Goal: Task Accomplishment & Management: Manage account settings

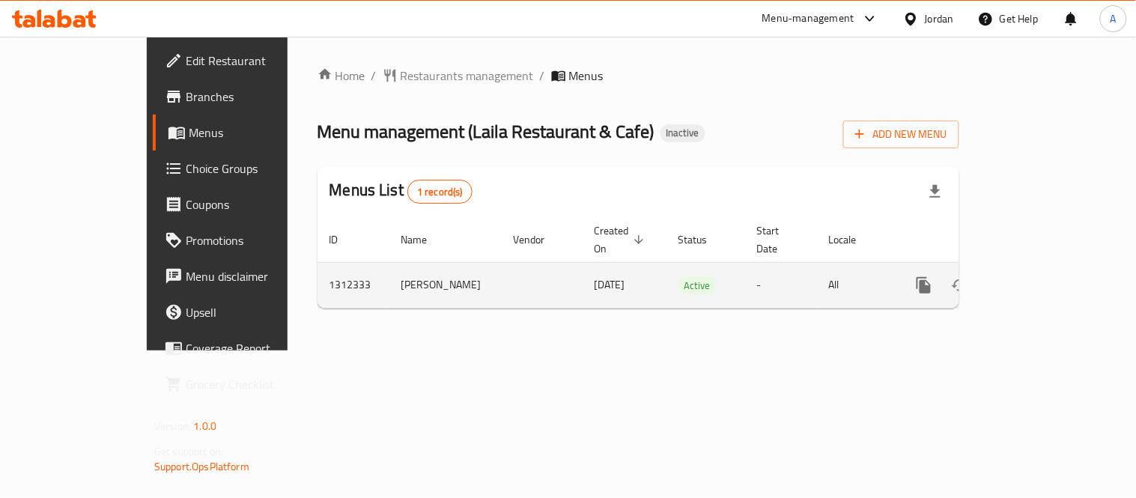
click at [1040, 276] on icon "enhanced table" at bounding box center [1032, 285] width 18 height 18
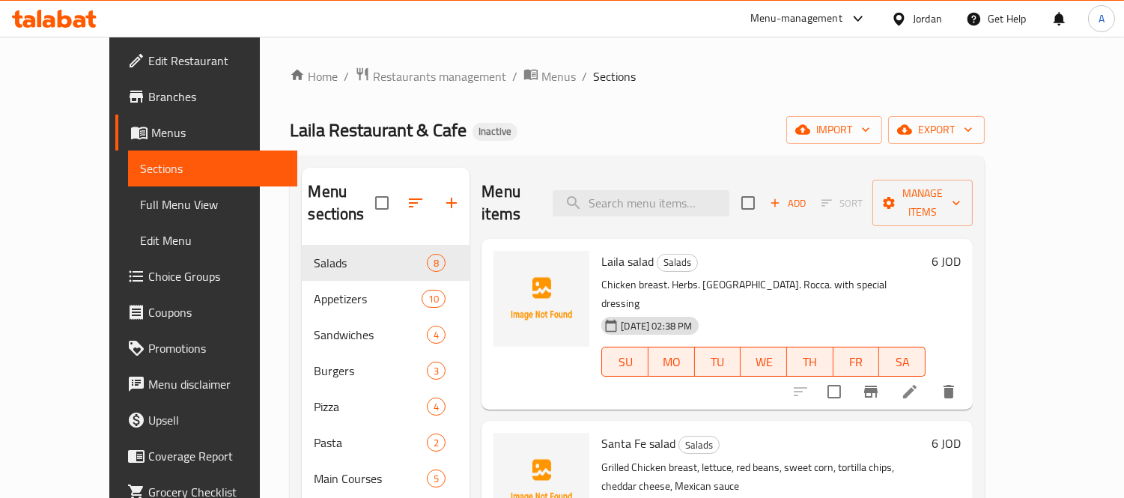
click at [695, 208] on div "Menu items Add Sort Manage items" at bounding box center [726, 203] width 491 height 71
click at [701, 192] on input "search" at bounding box center [640, 203] width 177 height 26
paste input "Beef fillet Steak"
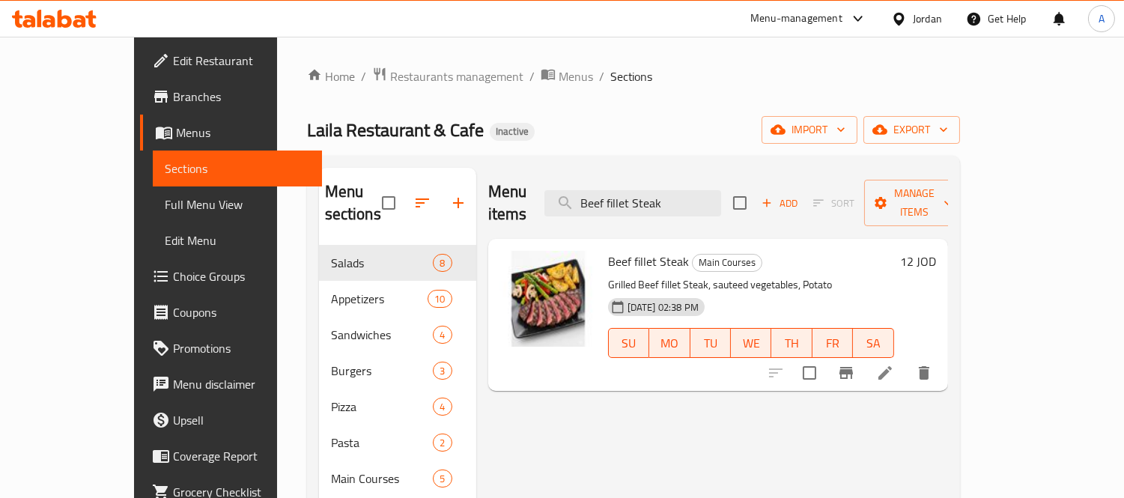
drag, startPoint x: 734, startPoint y: 192, endPoint x: 548, endPoint y: 180, distance: 186.8
click at [552, 181] on div "Menu items Beef fillet Steak Add Sort Manage items" at bounding box center [718, 203] width 460 height 71
paste input "Chicken Caesar salad"
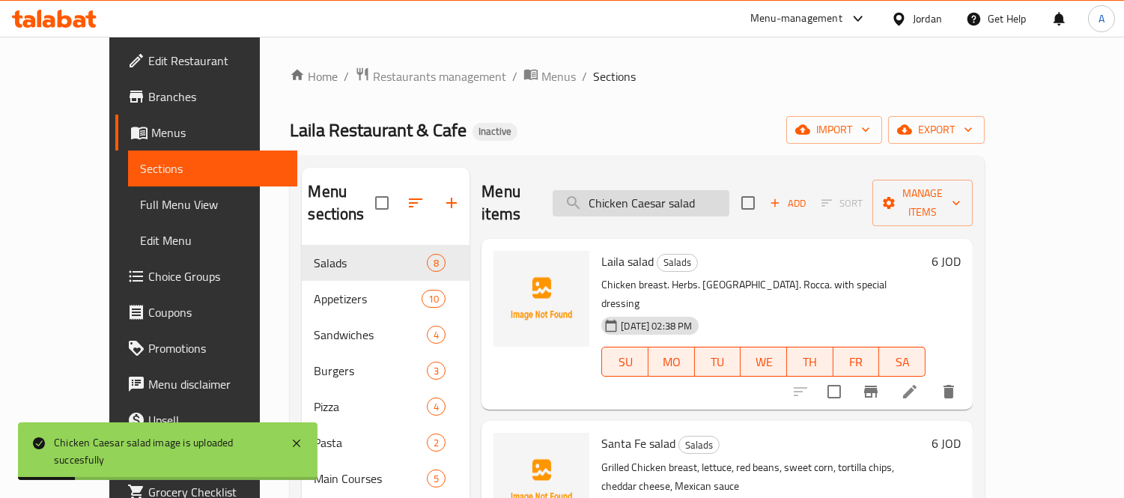
click at [729, 198] on input "Chicken Caesar salad" at bounding box center [640, 203] width 177 height 26
paste input "-with lemon"
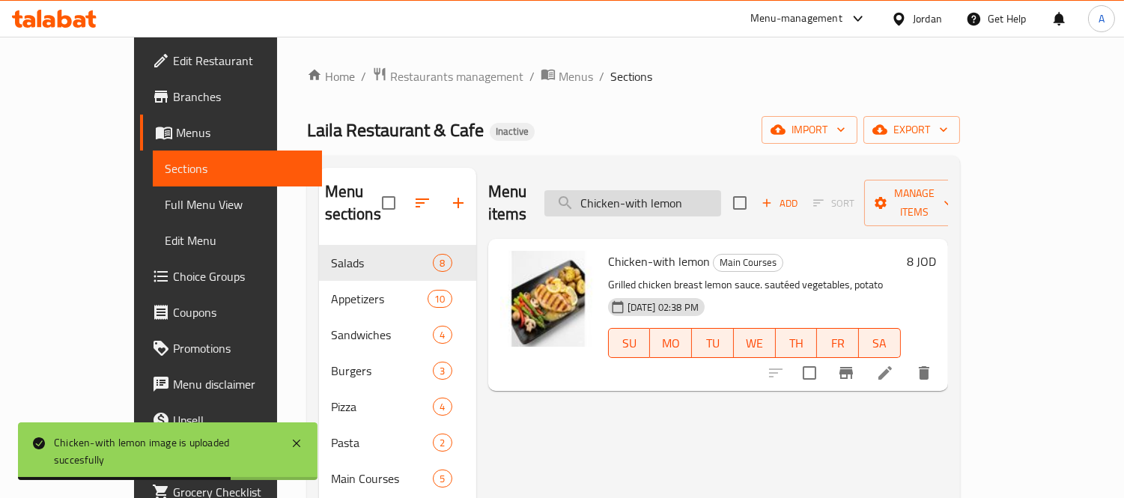
click at [706, 196] on input "Chicken-with lemon" at bounding box center [632, 203] width 177 height 26
paste input "lassic Burger"
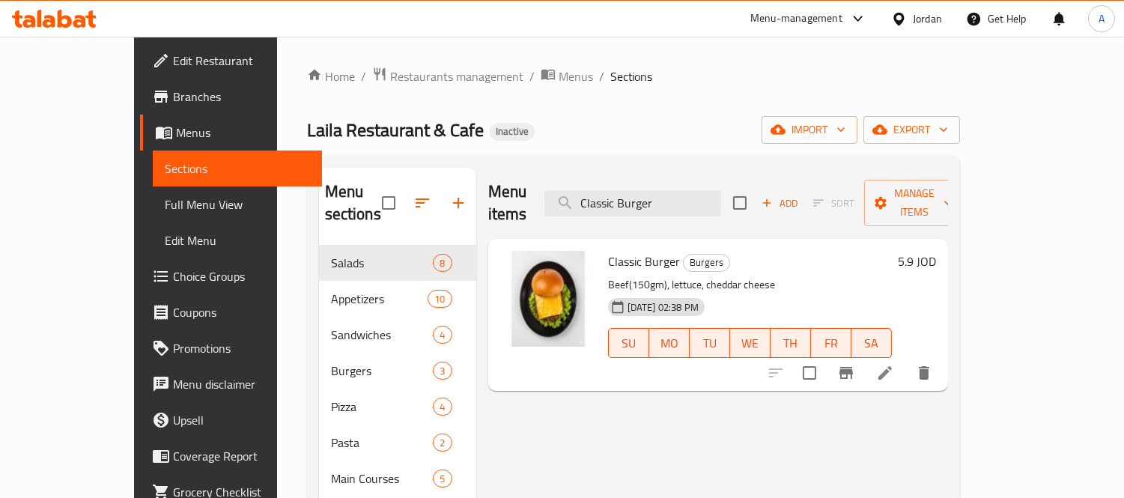
drag, startPoint x: 698, startPoint y: 191, endPoint x: 589, endPoint y: 197, distance: 108.7
click at [589, 197] on div "Menu items Classic Burger Add Sort Manage items" at bounding box center [718, 203] width 460 height 71
paste input "Fajita wrap sandwich"
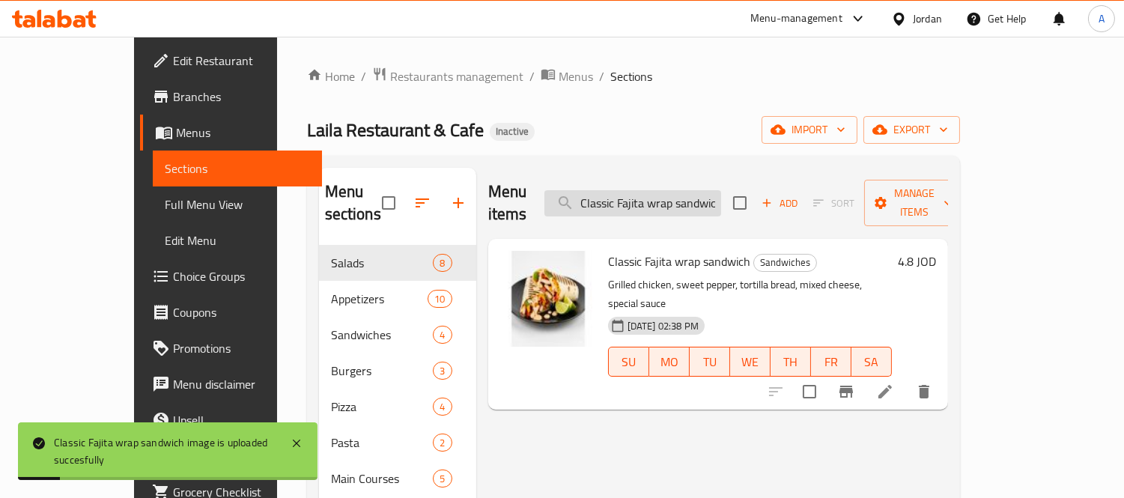
click at [717, 190] on input "Classic Fajita wrap sandwich" at bounding box center [632, 203] width 177 height 26
paste input "rispy Chicken Burger"
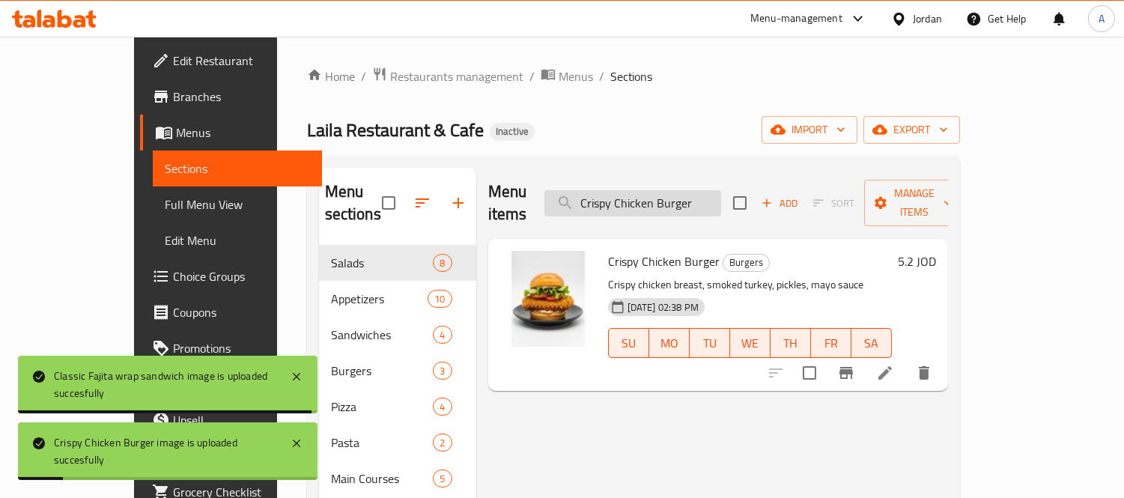
click at [713, 192] on input "Crispy Chicken Burger" at bounding box center [632, 203] width 177 height 26
paste input "sandwich"
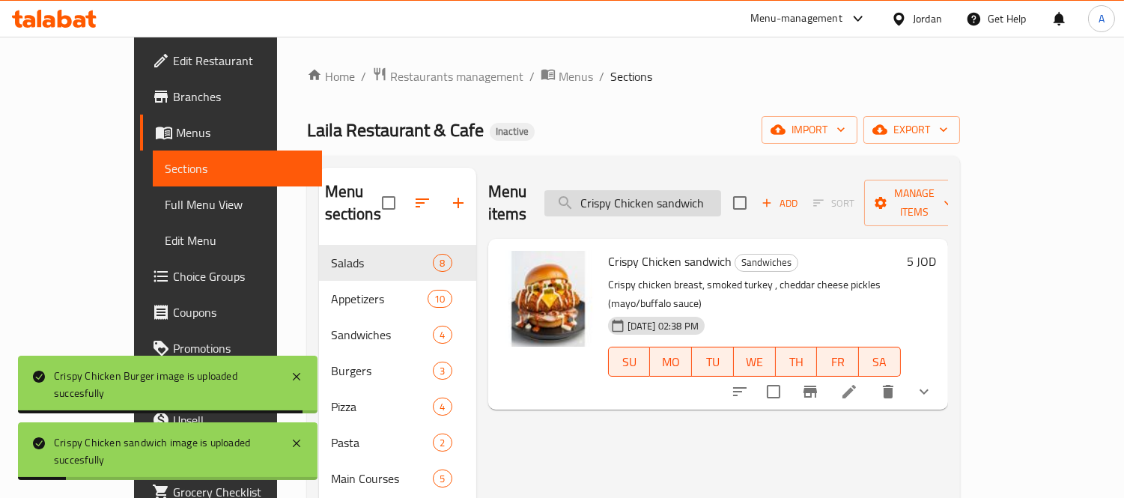
click at [709, 193] on input "Crispy Chicken sandwich" at bounding box center [632, 203] width 177 height 26
paste input "EGGPLANT BEL FEKHARA"
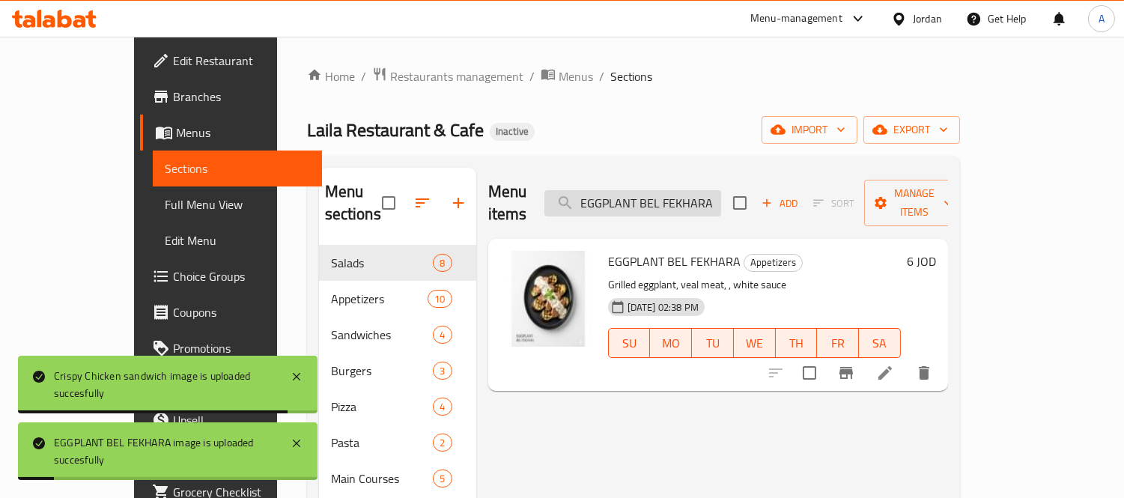
click at [721, 195] on input "EGGPLANT BEL FEKHARA" at bounding box center [632, 203] width 177 height 26
paste input "Fattoush"
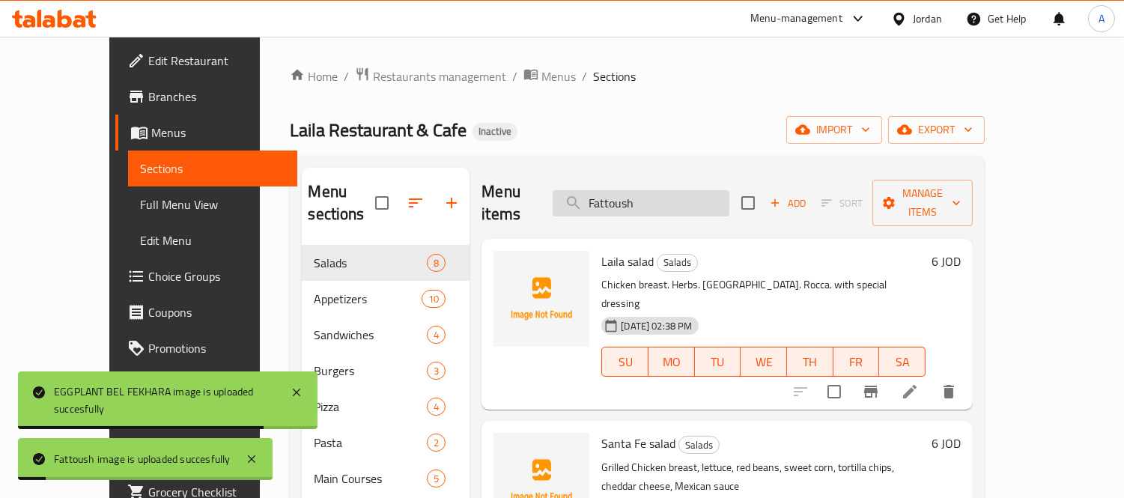
click at [659, 198] on input "Fattoush" at bounding box center [640, 203] width 177 height 26
paste input "ettuccine alfredo"
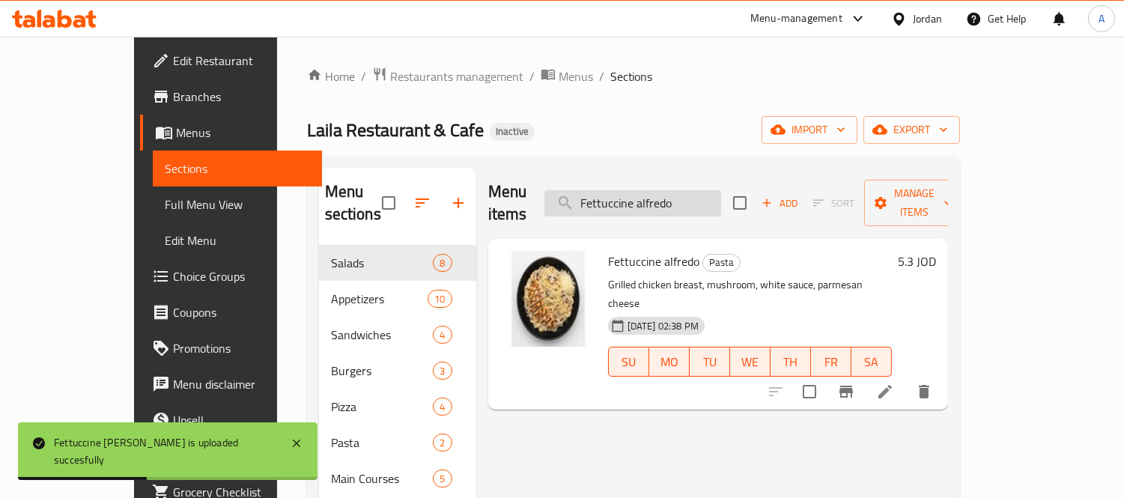
click at [702, 193] on input "Fettuccine alfredo" at bounding box center [632, 203] width 177 height 26
paste input "REEKEH BE FEKHARA"
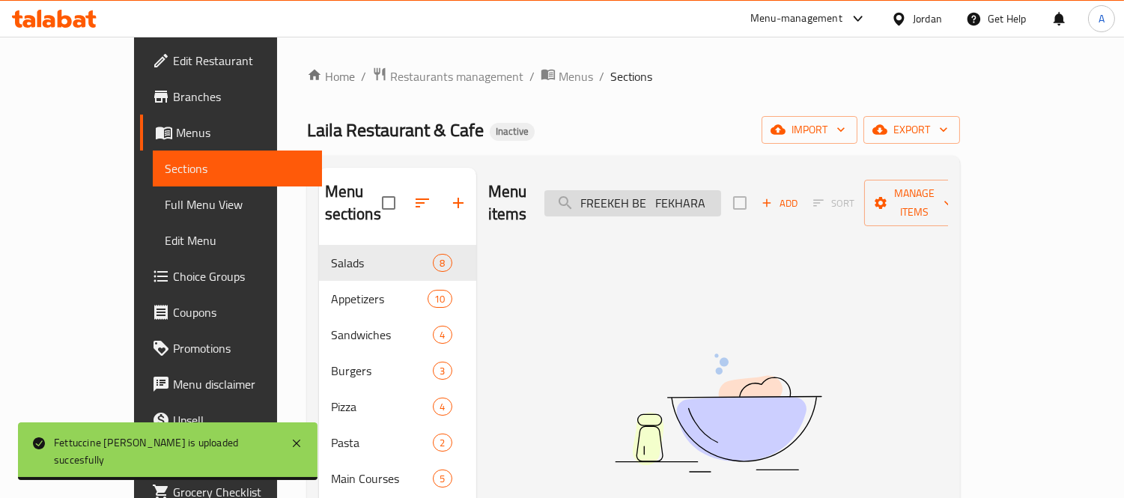
drag, startPoint x: 689, startPoint y: 202, endPoint x: 760, endPoint y: 203, distance: 71.1
click at [721, 203] on input "FREEKEH BE FEKHARA" at bounding box center [632, 203] width 177 height 26
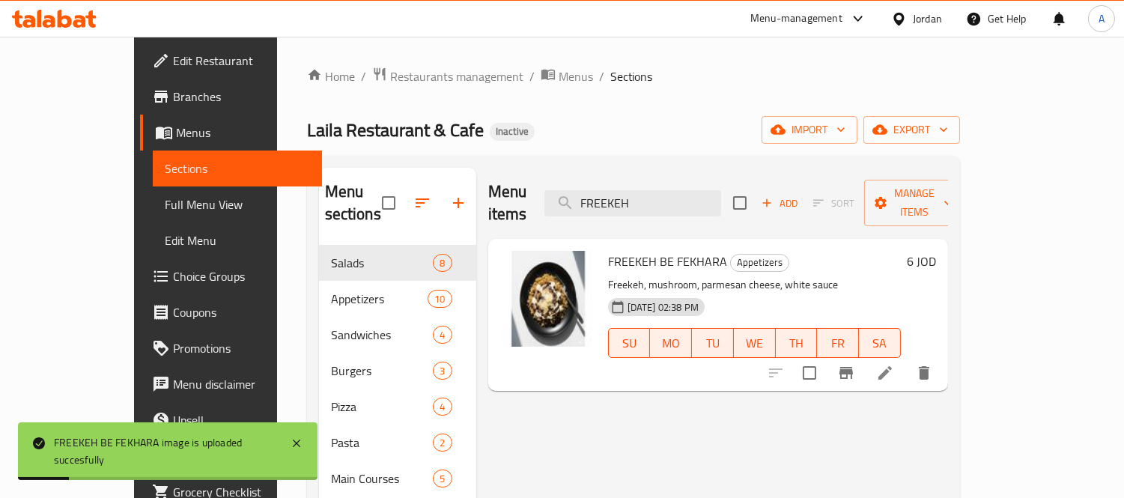
drag, startPoint x: 710, startPoint y: 189, endPoint x: 502, endPoint y: 167, distance: 209.3
click at [502, 168] on div "Menu items FREEKEH Add Sort Manage items" at bounding box center [718, 203] width 460 height 71
paste input "Greek salad"
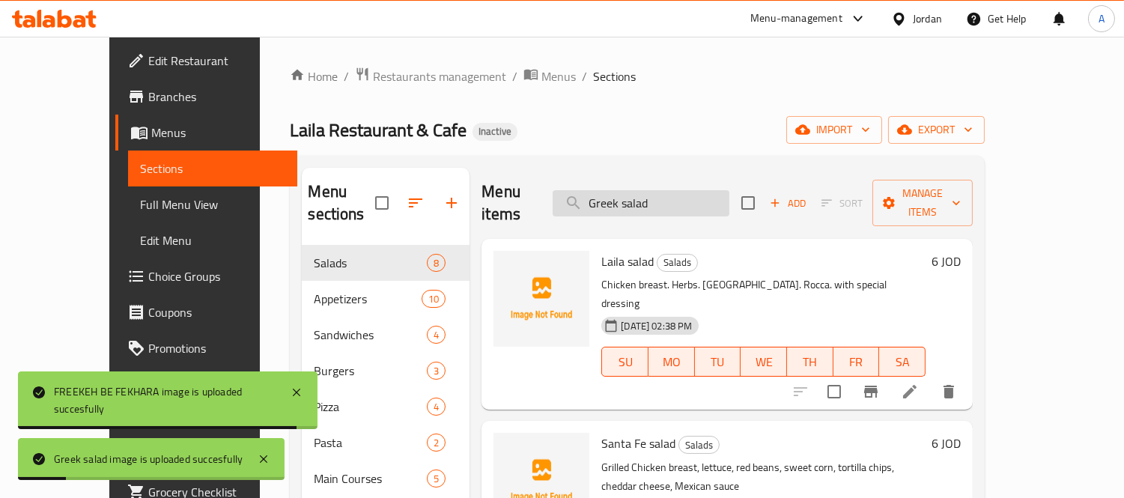
click at [720, 201] on input "Greek salad" at bounding box center [640, 203] width 177 height 26
paste input "HALLOUMI CRISPY"
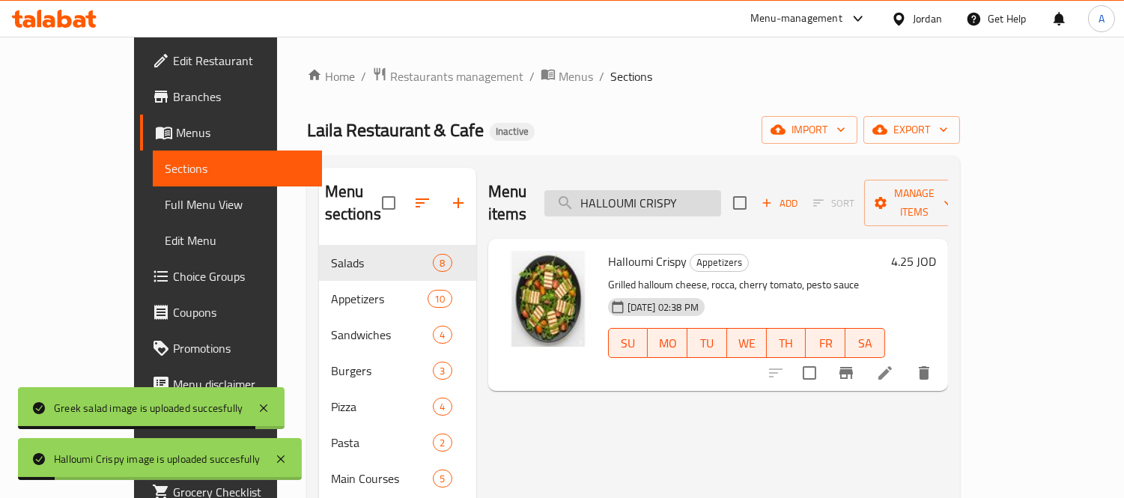
click at [659, 202] on input "HALLOUMI CRISPY" at bounding box center [632, 203] width 177 height 26
paste input "alloumi salad"
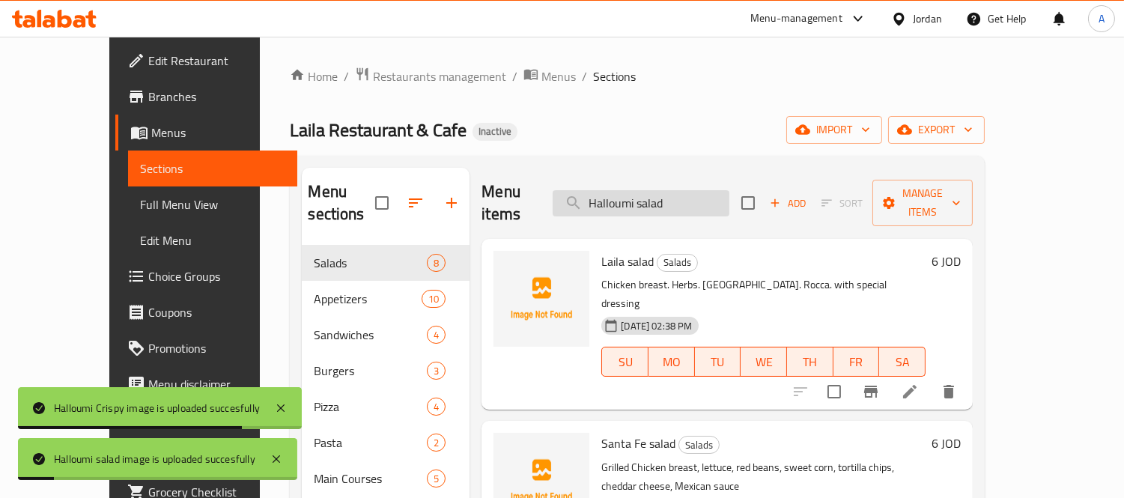
click at [665, 200] on input "Halloumi salad" at bounding box center [640, 203] width 177 height 26
paste input "ummus with meat"
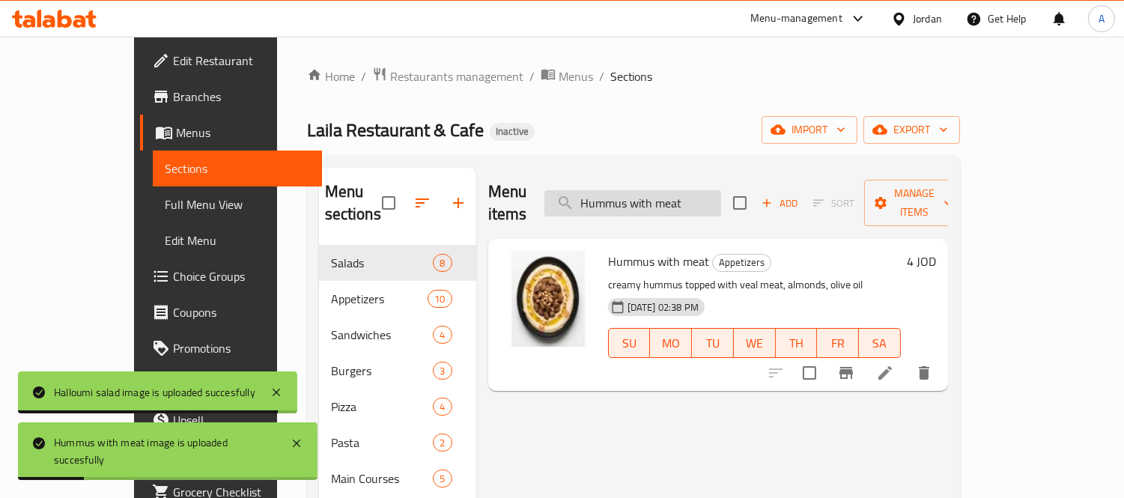
click at [671, 190] on input "Hummus with meat" at bounding box center [632, 203] width 177 height 26
paste input "Laila chicken sandwich"
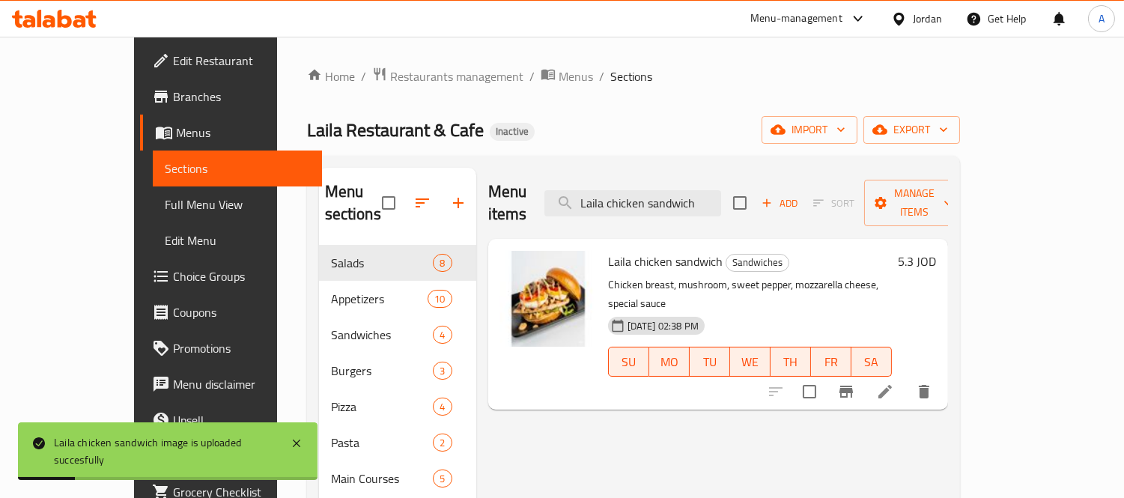
drag, startPoint x: 752, startPoint y: 198, endPoint x: 531, endPoint y: 183, distance: 221.3
click at [531, 183] on div "Menu items Laila chicken sandwich Add Sort Manage items" at bounding box center [718, 203] width 460 height 71
paste input "salad"
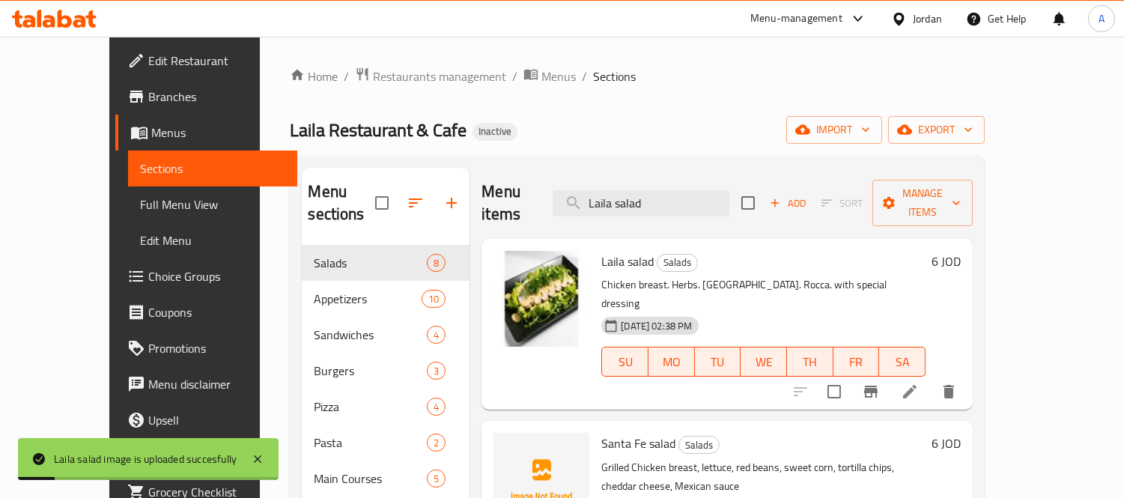
drag, startPoint x: 726, startPoint y: 199, endPoint x: 534, endPoint y: 159, distance: 196.4
click at [534, 159] on div "Menu sections Salads 8 Appetizers 10 Sandwiches 4 Burgers 3 Pizza 4 Pasta 2 Mai…" at bounding box center [637, 417] width 695 height 522
paste input "Steak sandwich"
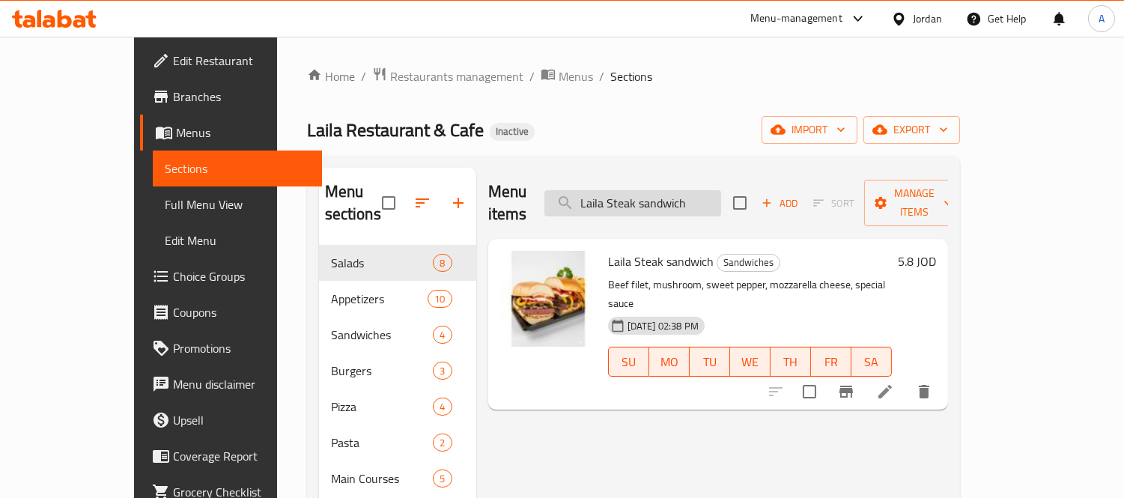
click at [721, 200] on input "Laila Steak sandwich" at bounding box center [632, 203] width 177 height 26
paste input "Margherita pizza"
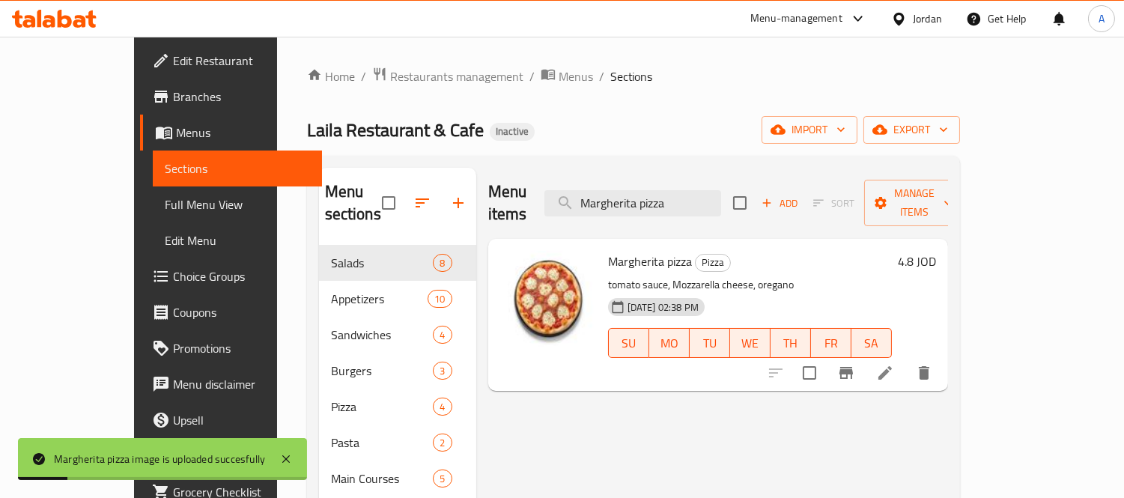
drag, startPoint x: 728, startPoint y: 189, endPoint x: 477, endPoint y: 198, distance: 251.7
click at [488, 198] on div "Menu items Margherita pizza Add Sort Manage items" at bounding box center [718, 203] width 460 height 71
paste input "editerranean Chicken"
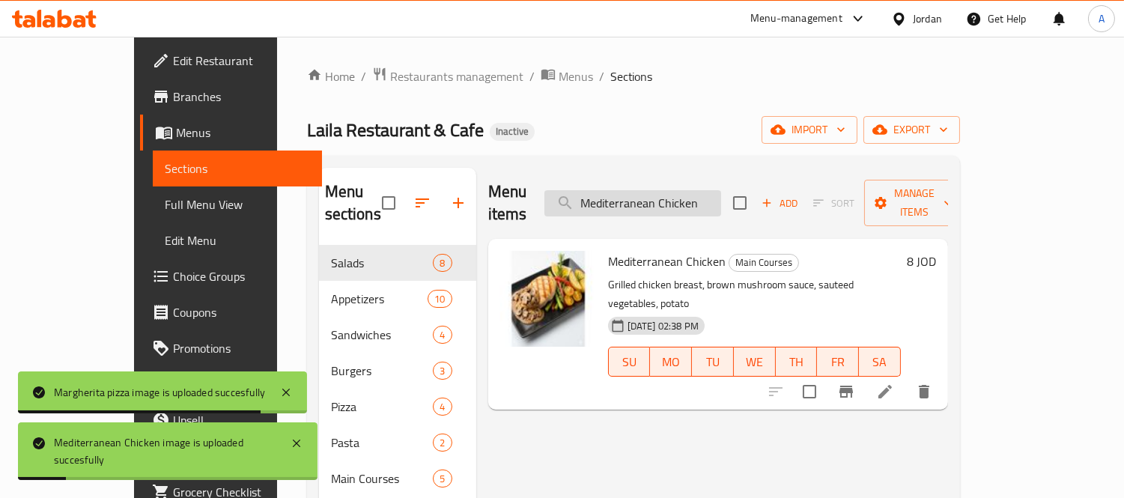
click at [689, 190] on input "Mediterranean Chicken" at bounding box center [632, 203] width 177 height 26
paste input "osaic c"
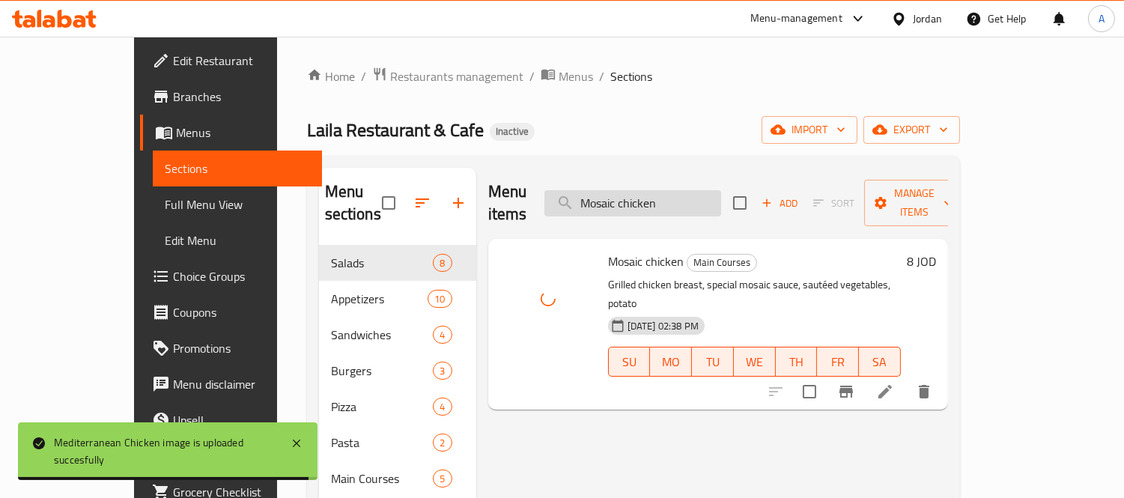
click at [687, 203] on input "Mosaic chicken" at bounding box center [632, 203] width 177 height 26
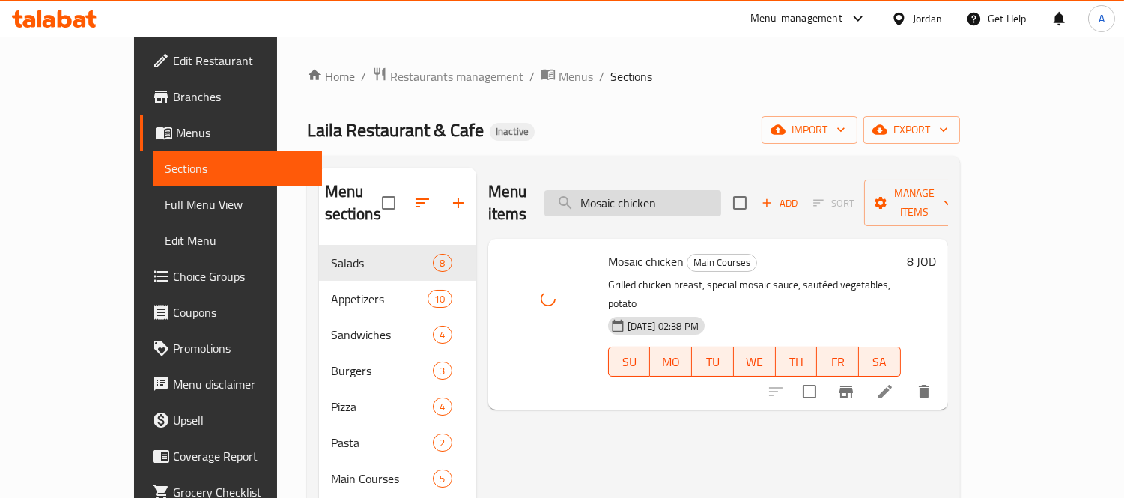
click at [687, 203] on input "Mosaic chicken" at bounding box center [632, 203] width 177 height 26
paste input "UTABAL"
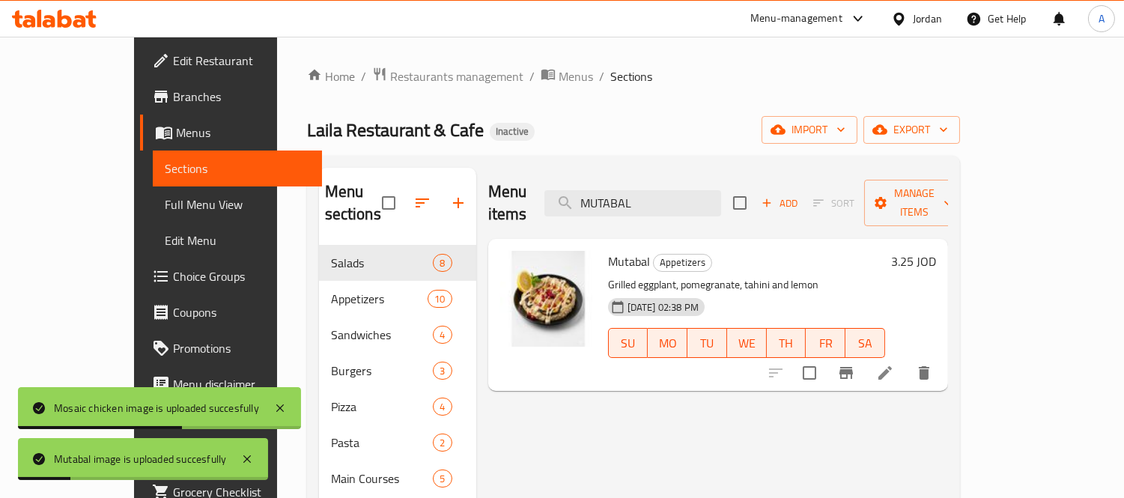
drag, startPoint x: 744, startPoint y: 198, endPoint x: 400, endPoint y: 188, distance: 343.7
click at [400, 188] on div "Menu sections Salads 8 Appetizers 10 Sandwiches 4 Burgers 3 Pizza 4 Pasta 2 Mai…" at bounding box center [633, 417] width 629 height 498
paste input "Santa Fe salad"
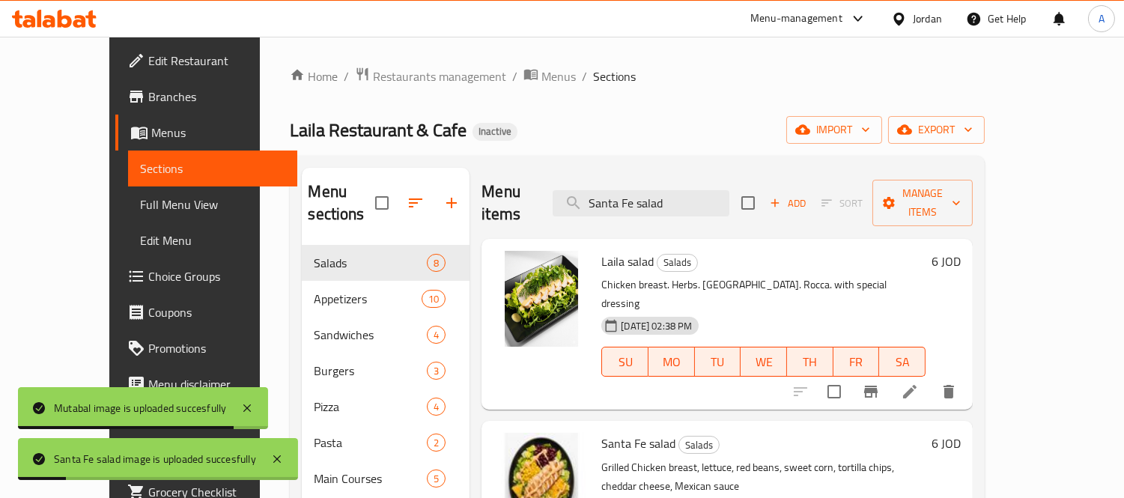
drag, startPoint x: 720, startPoint y: 192, endPoint x: 492, endPoint y: 171, distance: 229.3
click at [492, 171] on div "Menu items Santa Fe salad Add Sort Manage items" at bounding box center [726, 203] width 491 height 71
paste input "tabbouleh Lebanese"
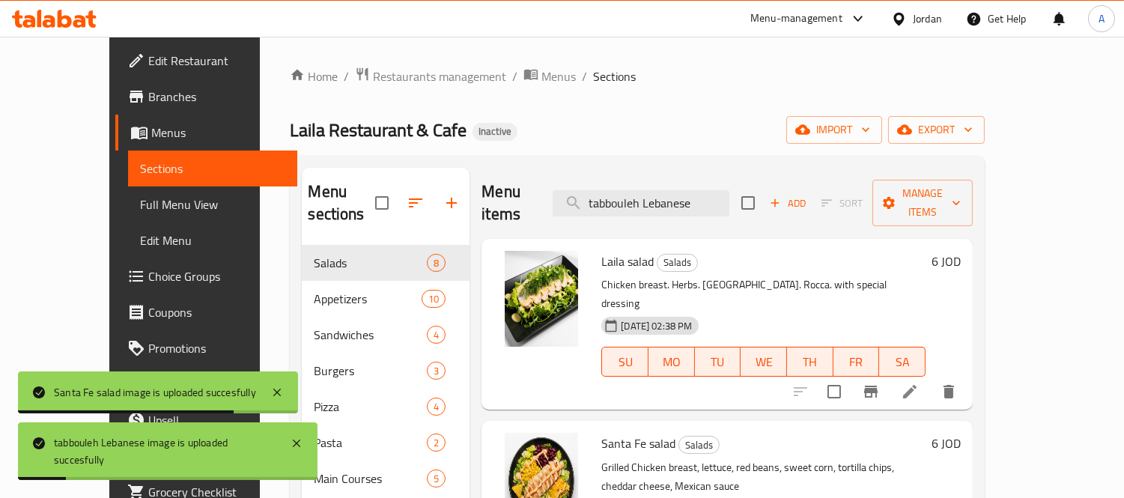
paste input "Vegetarian pizza"
drag, startPoint x: 727, startPoint y: 195, endPoint x: 591, endPoint y: 177, distance: 136.7
click at [591, 177] on div "Menu items tabbouleh Lebanese Add Sort Manage items" at bounding box center [726, 203] width 491 height 71
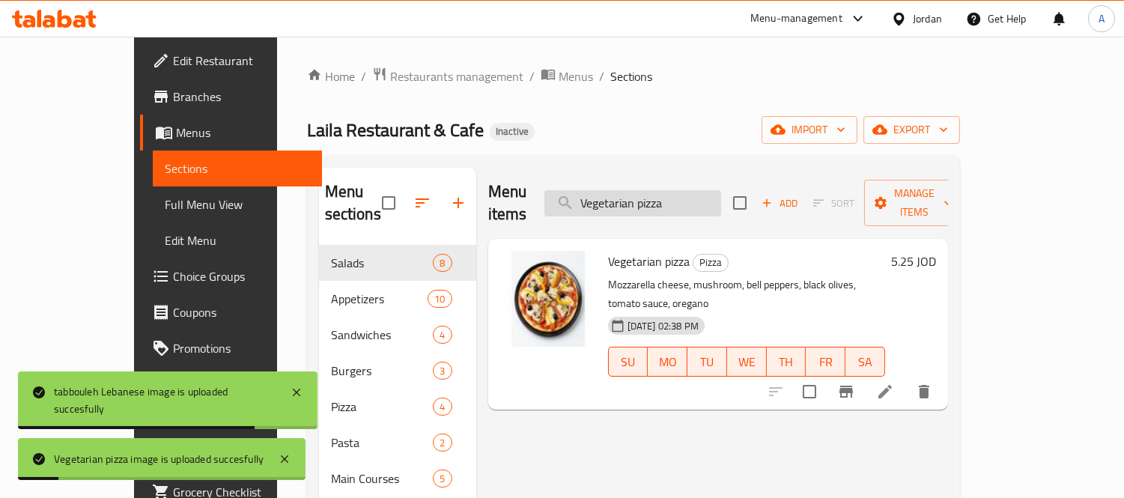
click at [681, 190] on input "Vegetarian pizza" at bounding box center [632, 203] width 177 height 26
paste input "Yalanji Grape leaves┬á"
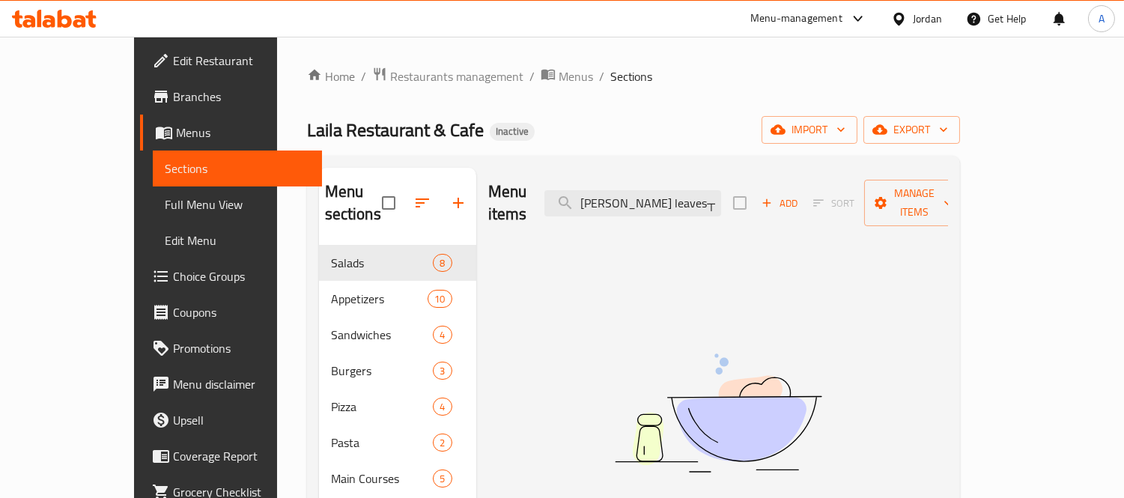
drag, startPoint x: 728, startPoint y: 195, endPoint x: 771, endPoint y: 196, distance: 42.7
click at [771, 196] on div "Menu items Yalanji Grape leaves┬á Add Sort Manage items" at bounding box center [718, 203] width 460 height 71
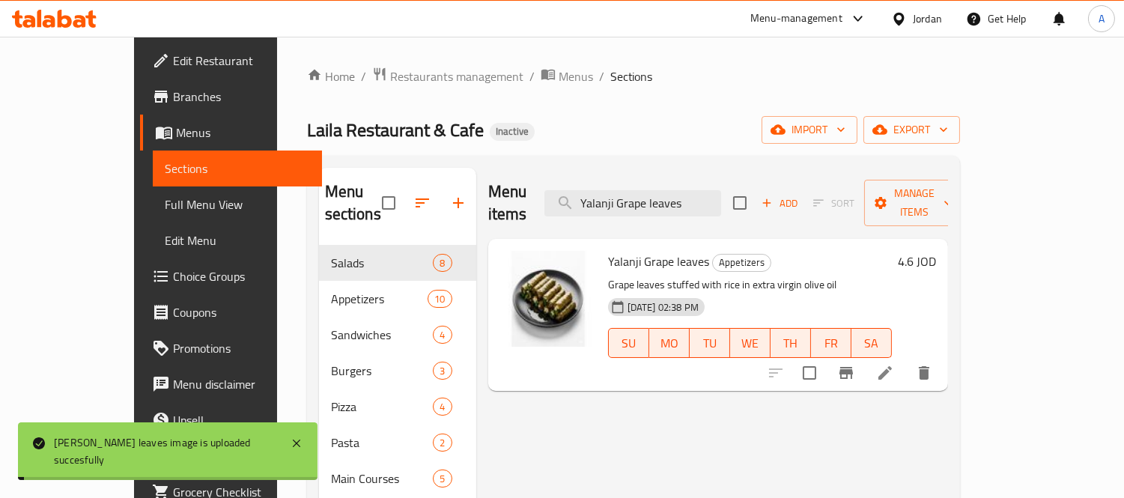
drag, startPoint x: 747, startPoint y: 200, endPoint x: 480, endPoint y: 172, distance: 268.7
click at [488, 172] on div "Menu items Yalanji Grape leaves Add Sort Manage items" at bounding box center [718, 203] width 460 height 71
paste input "Angus RIB Eye Steak"
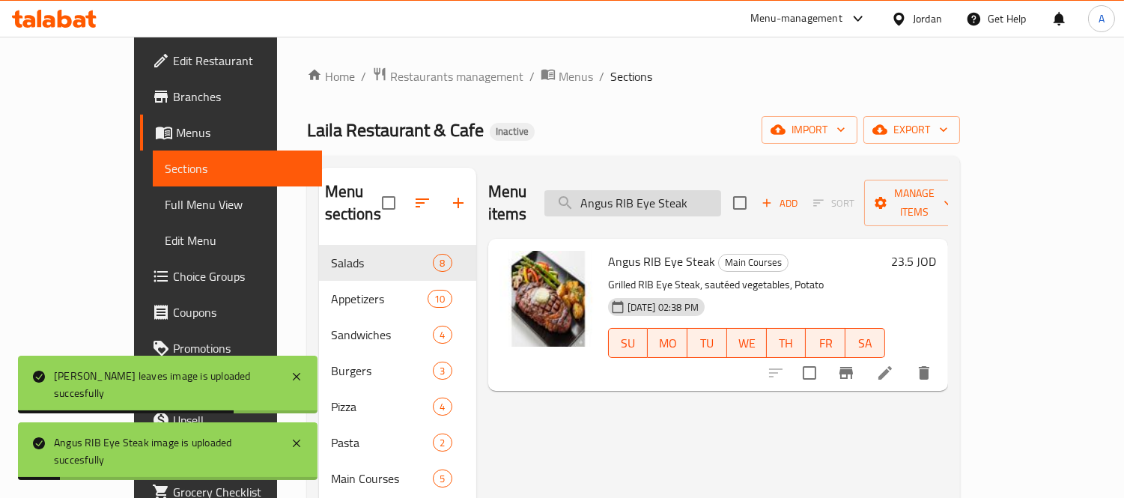
click at [698, 190] on input "Angus RIB Eye Steak" at bounding box center [632, 203] width 177 height 26
paste input "BBQ Chicken pizza"
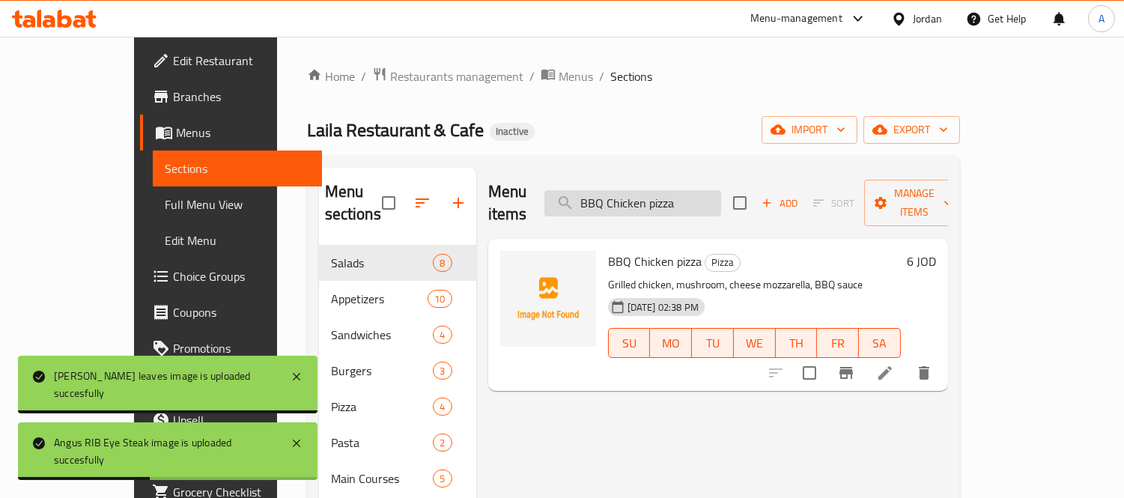
type input "BBQ Chicken pizza"
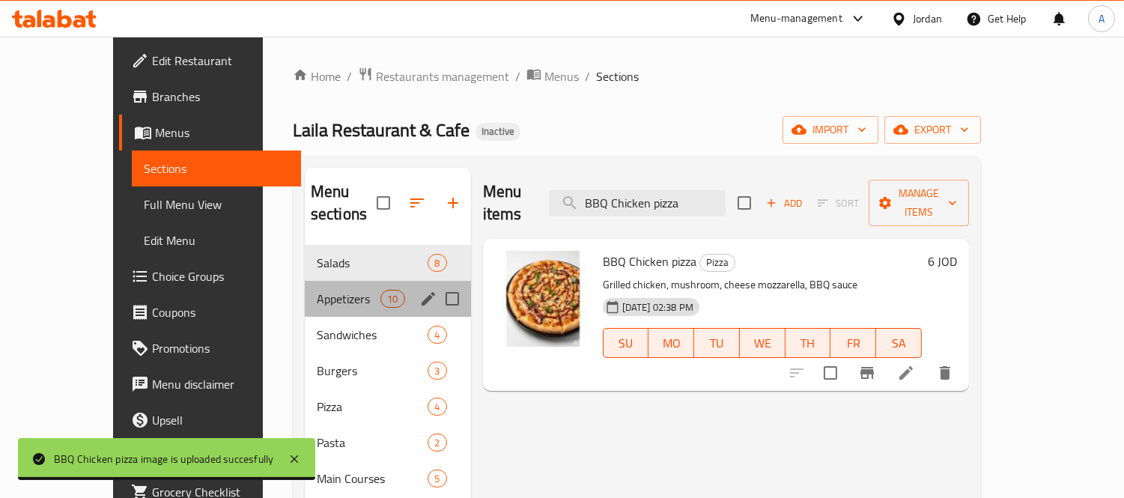
click at [311, 289] on div "Appetizers 10" at bounding box center [388, 299] width 166 height 36
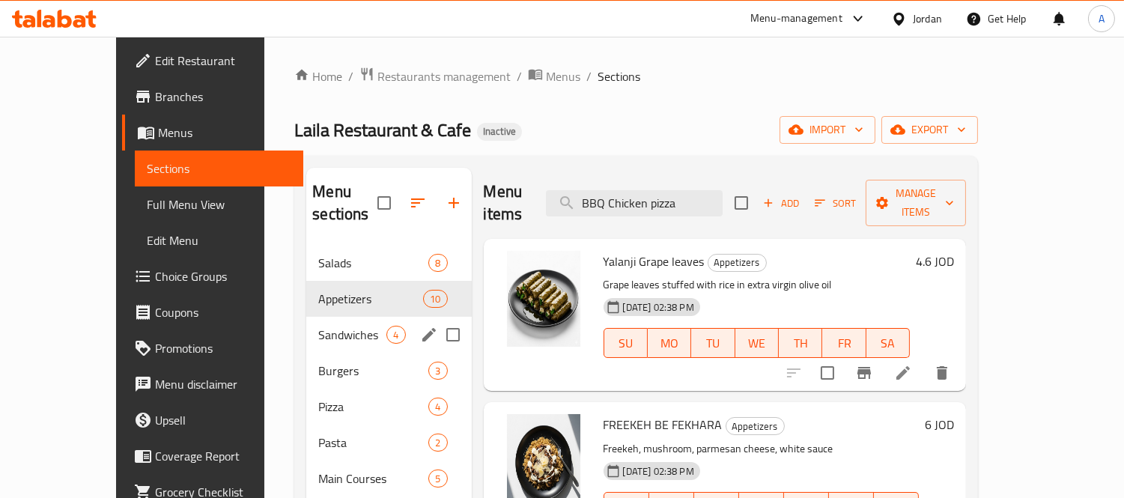
click at [306, 324] on div "Sandwiches 4" at bounding box center [388, 335] width 165 height 36
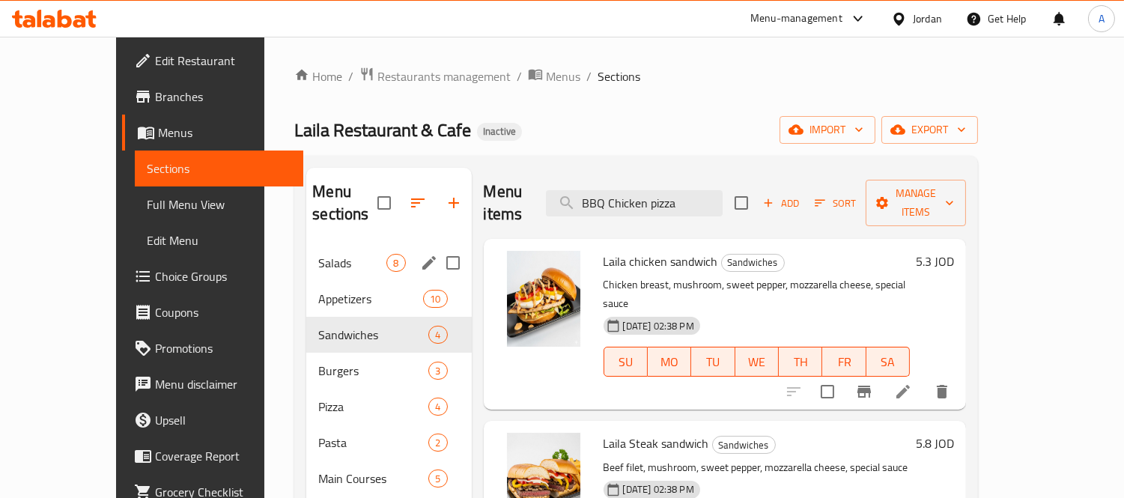
scroll to position [210, 0]
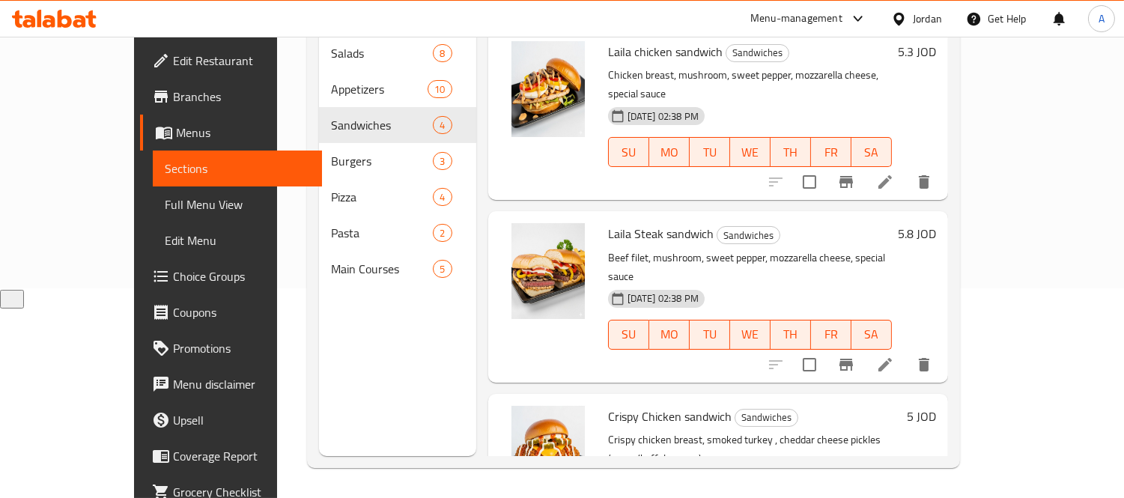
drag, startPoint x: 129, startPoint y: 213, endPoint x: 198, endPoint y: 189, distance: 72.5
click at [153, 213] on link "Full Menu View" at bounding box center [237, 204] width 169 height 36
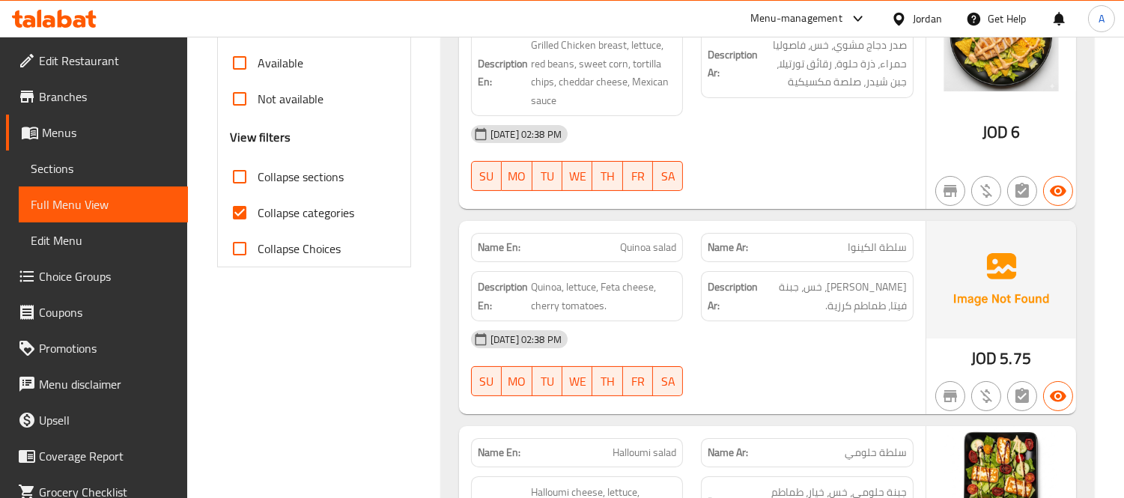
scroll to position [542, 0]
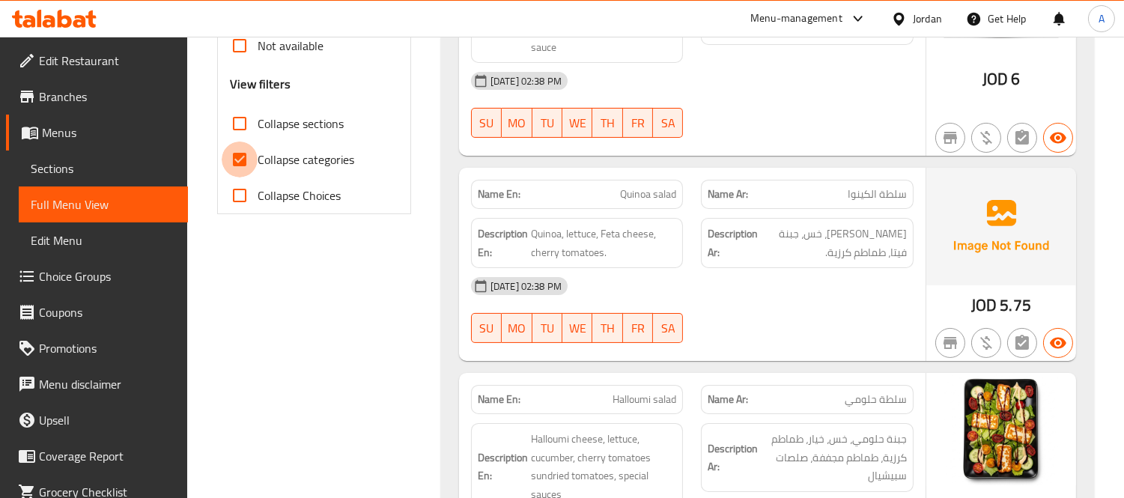
click at [246, 163] on input "Collapse categories" at bounding box center [240, 159] width 36 height 36
checkbox input "false"
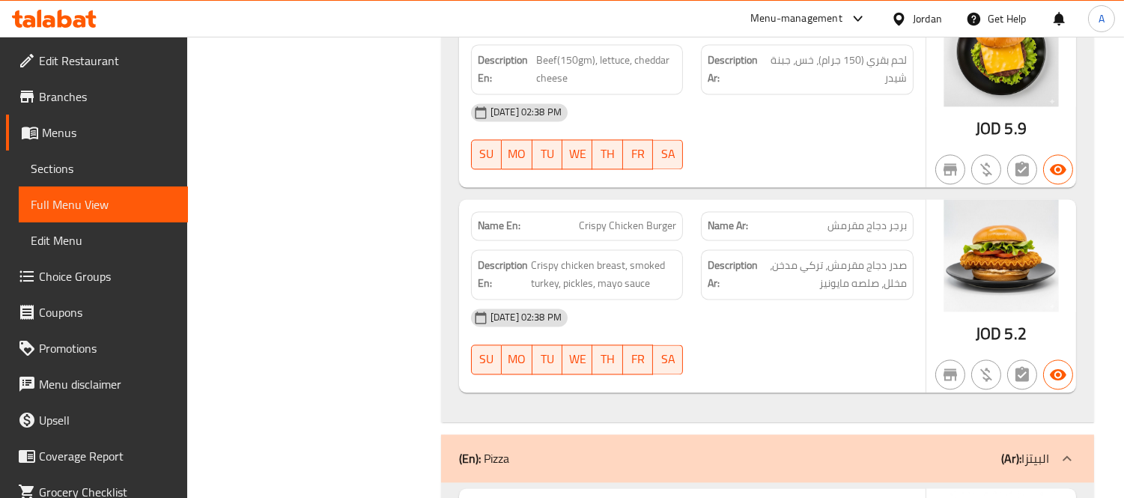
scroll to position [5123, 0]
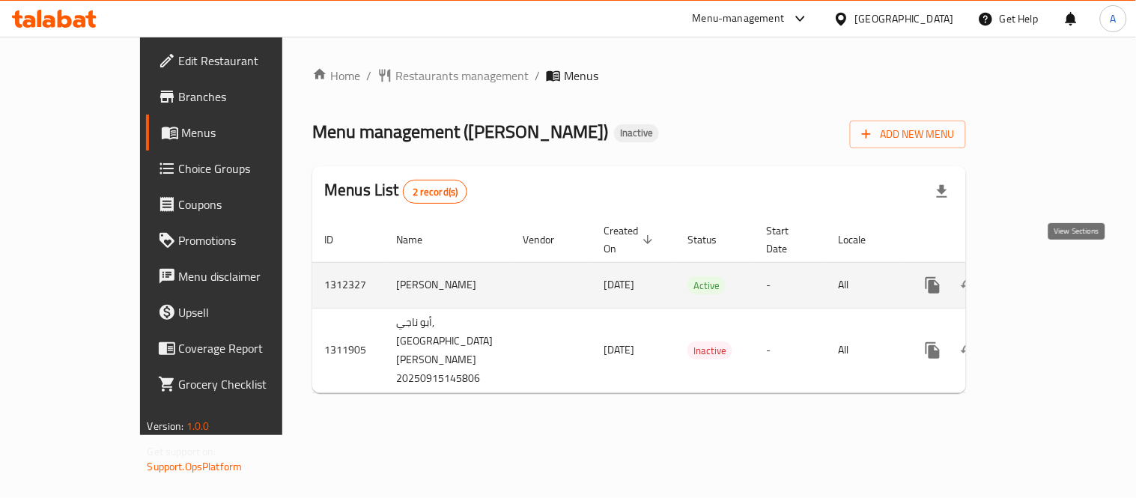
click at [1049, 276] on icon "enhanced table" at bounding box center [1040, 285] width 18 height 18
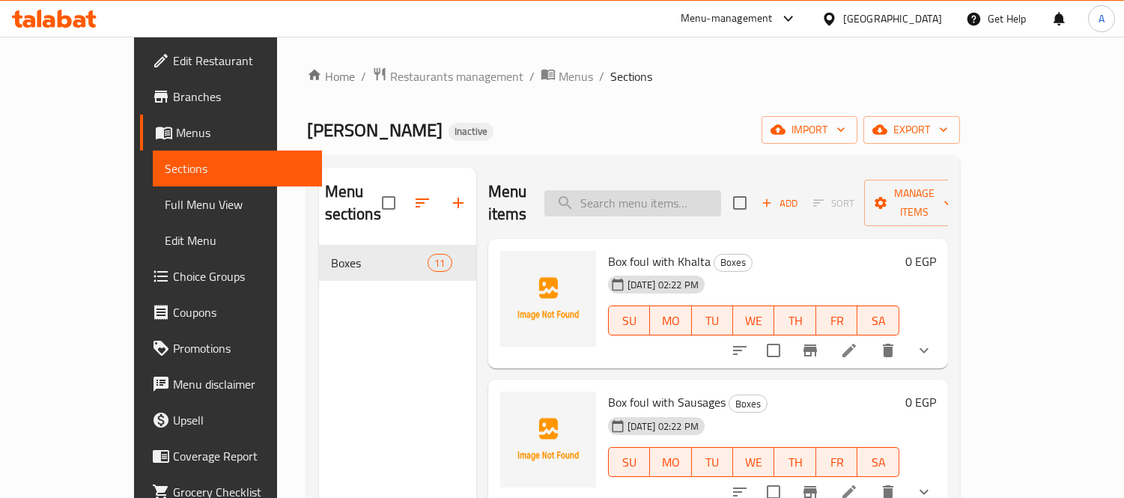
click at [644, 190] on input "search" at bounding box center [632, 203] width 177 height 26
paste input "Alexandrian Sadaq Sandwich"
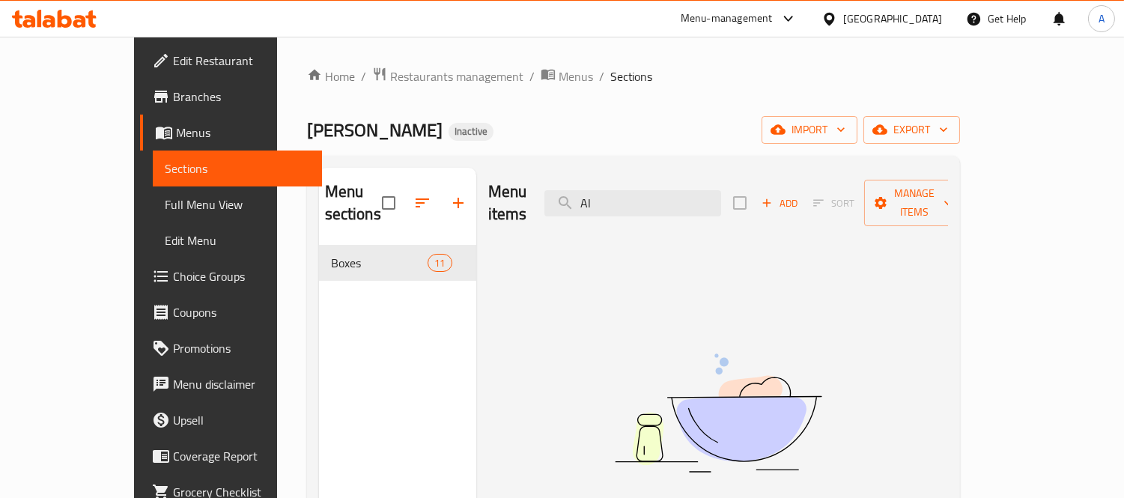
type input "A"
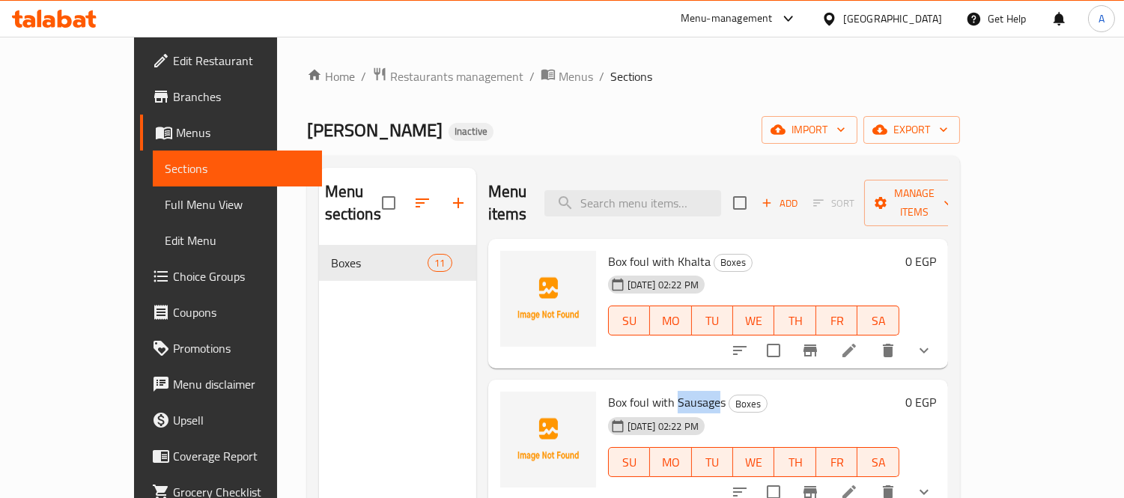
drag, startPoint x: 641, startPoint y: 385, endPoint x: 683, endPoint y: 385, distance: 41.9
click at [683, 391] on span "Box foul with Sausages" at bounding box center [667, 402] width 118 height 22
copy span "Sausage"
click at [682, 190] on input "search" at bounding box center [632, 203] width 177 height 26
paste input "Sausage"
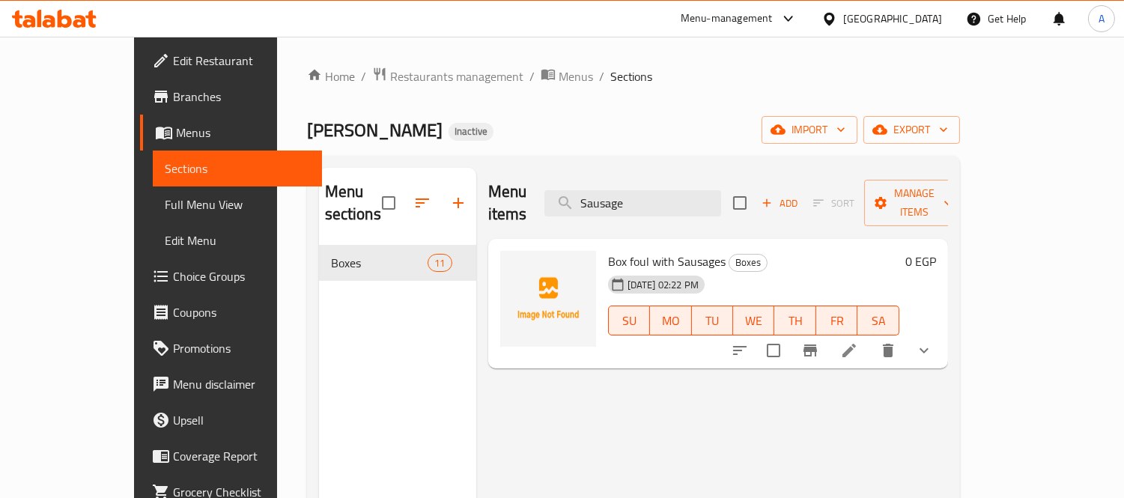
drag, startPoint x: 689, startPoint y: 203, endPoint x: 514, endPoint y: 204, distance: 174.4
click at [514, 204] on div "Menu items Sausage Add Sort Manage items" at bounding box center [718, 203] width 460 height 71
paste input "Baba Ghanouj Box"
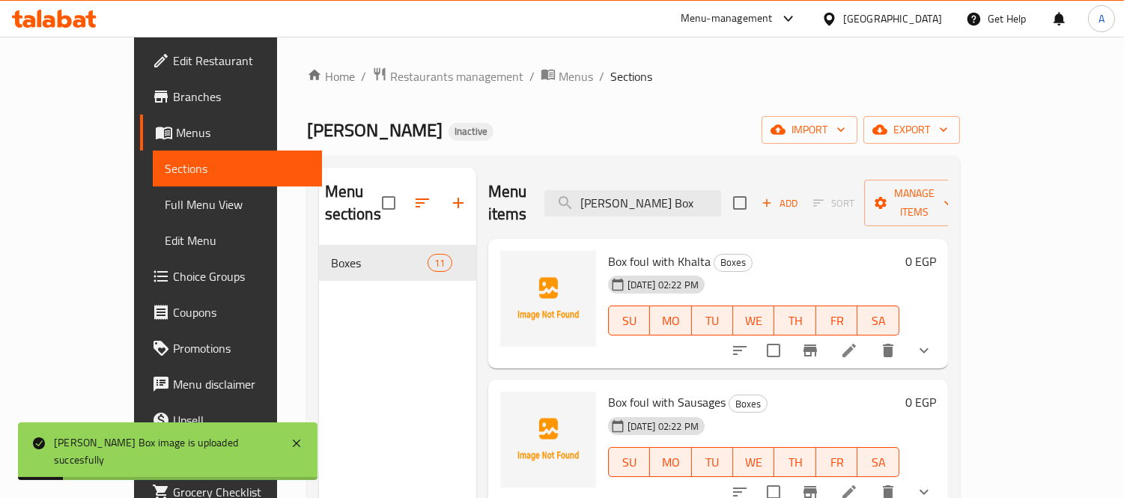
drag, startPoint x: 724, startPoint y: 197, endPoint x: 466, endPoint y: 197, distance: 257.5
click at [488, 197] on div "Menu items Baba Ghanouj Box Add Sort Manage items" at bounding box center [718, 203] width 460 height 71
paste input "Sandwich"
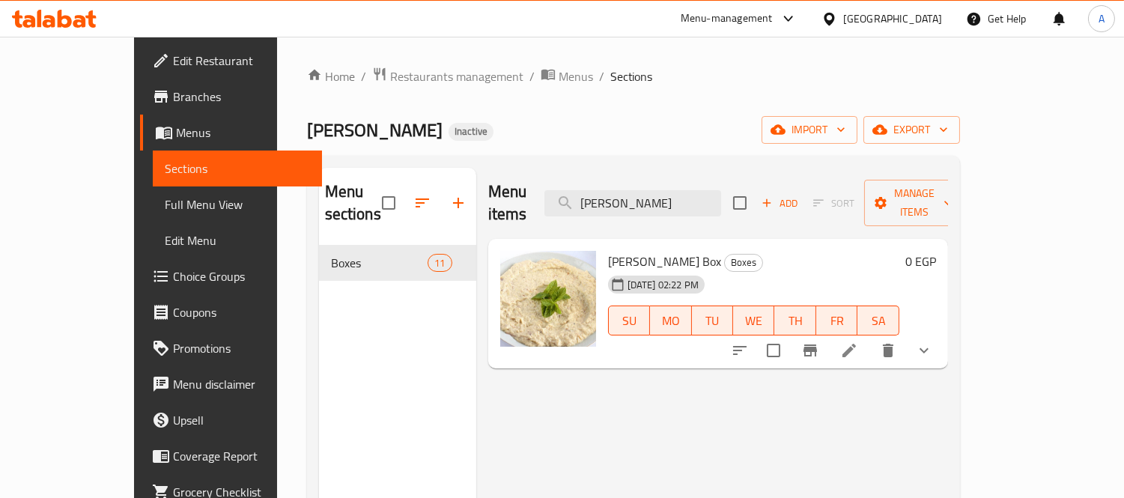
drag, startPoint x: 704, startPoint y: 186, endPoint x: 521, endPoint y: 178, distance: 183.5
click at [521, 178] on div "Menu items Baba Gha Add Sort Manage items" at bounding box center [718, 203] width 460 height 71
paste input "oiled Egg Sandwich"
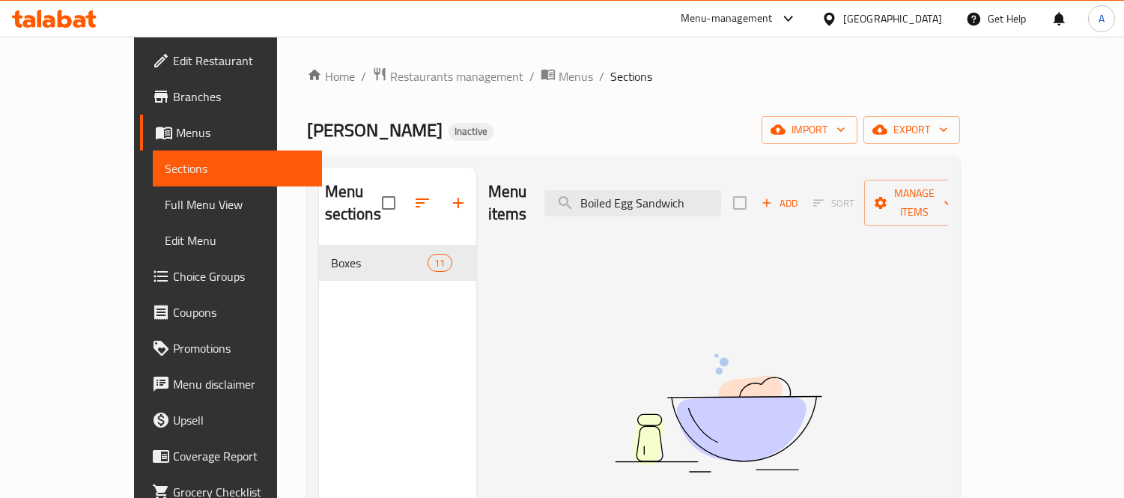
type input "Boiled Egg Sandwich"
drag, startPoint x: 751, startPoint y: 193, endPoint x: 326, endPoint y: 198, distance: 425.2
click at [326, 198] on div "Menu sections Boxes 11 Menu items Boiled Egg Sandwich Add Sort Manage items No …" at bounding box center [633, 417] width 629 height 498
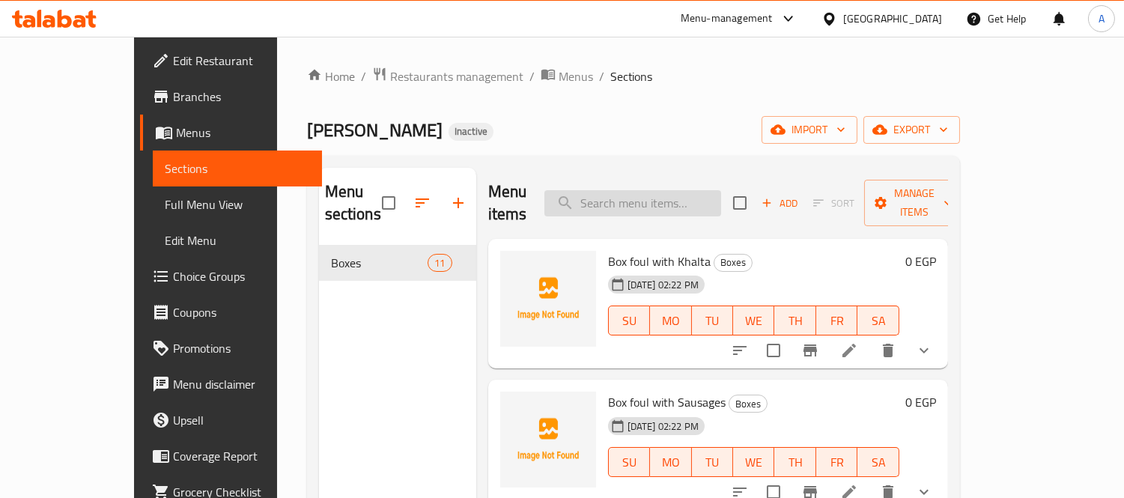
paste input "Cheddar Cheese"
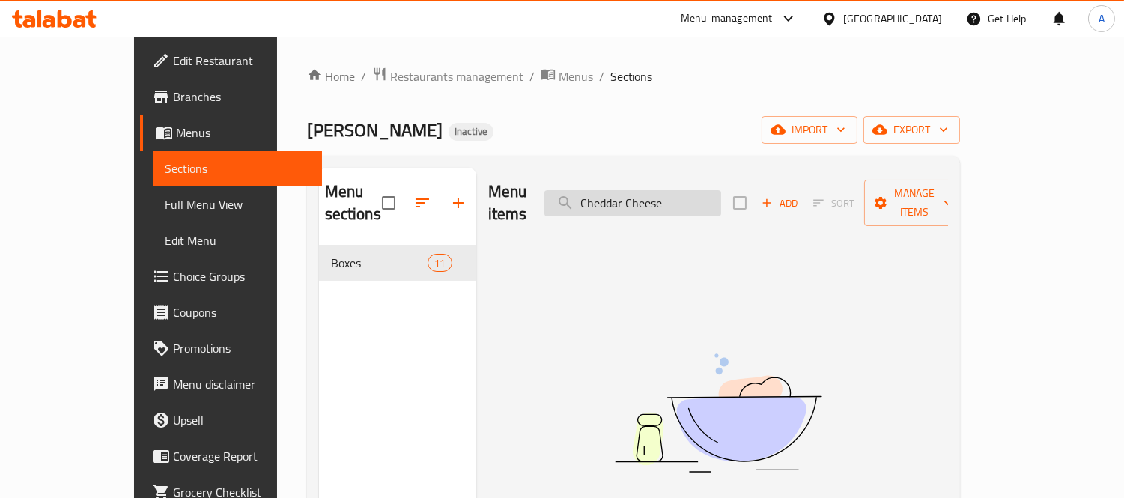
type input "Cheddar Cheese"
drag, startPoint x: 734, startPoint y: 193, endPoint x: 390, endPoint y: 191, distance: 344.3
click at [390, 191] on div "Menu sections Boxes 11 Menu items Cheddar Cheese Add Sort Manage items No Items…" at bounding box center [633, 417] width 629 height 498
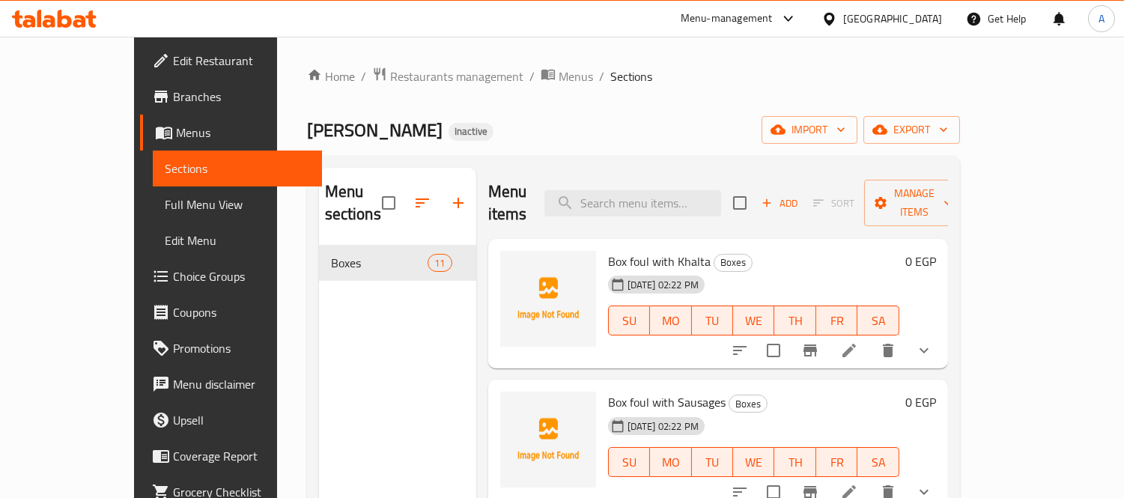
click at [623, 250] on span "Box foul with Khalta" at bounding box center [659, 261] width 103 height 22
copy h6 "Box foul with Khalta"
click at [677, 391] on span "Box foul with Sausages" at bounding box center [667, 402] width 118 height 22
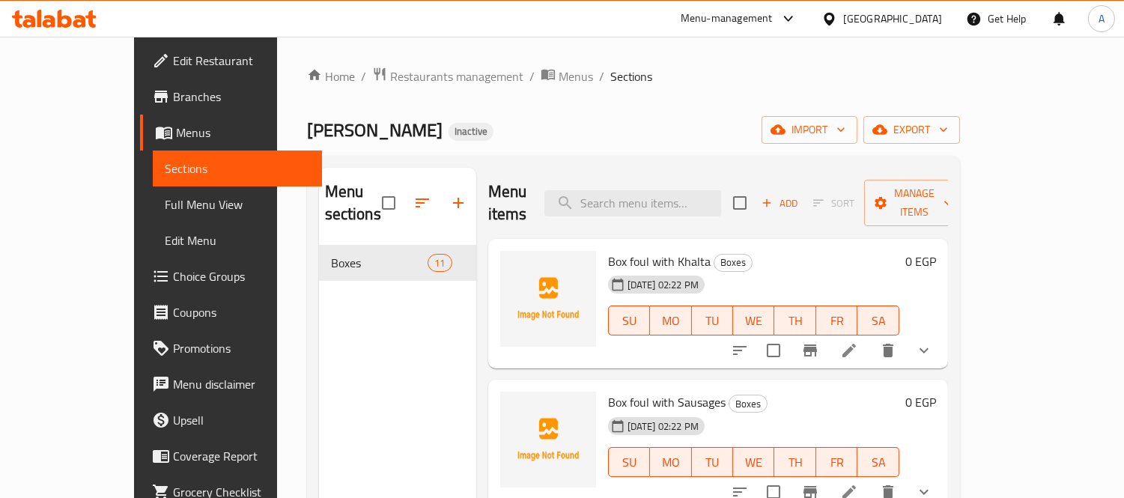
click at [677, 391] on span "Box foul with Sausages" at bounding box center [667, 402] width 118 height 22
copy h6 "Box foul with Sausages"
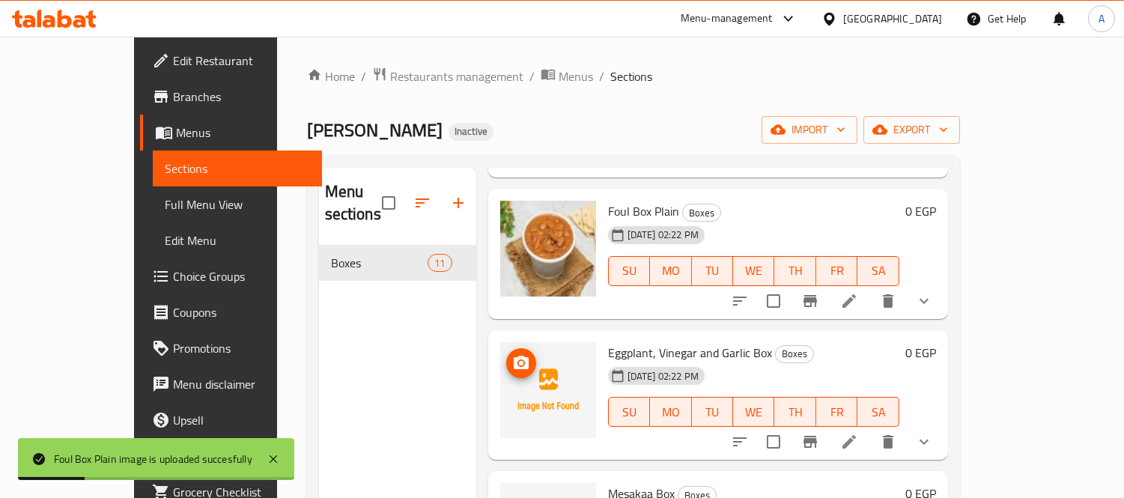
scroll to position [499, 0]
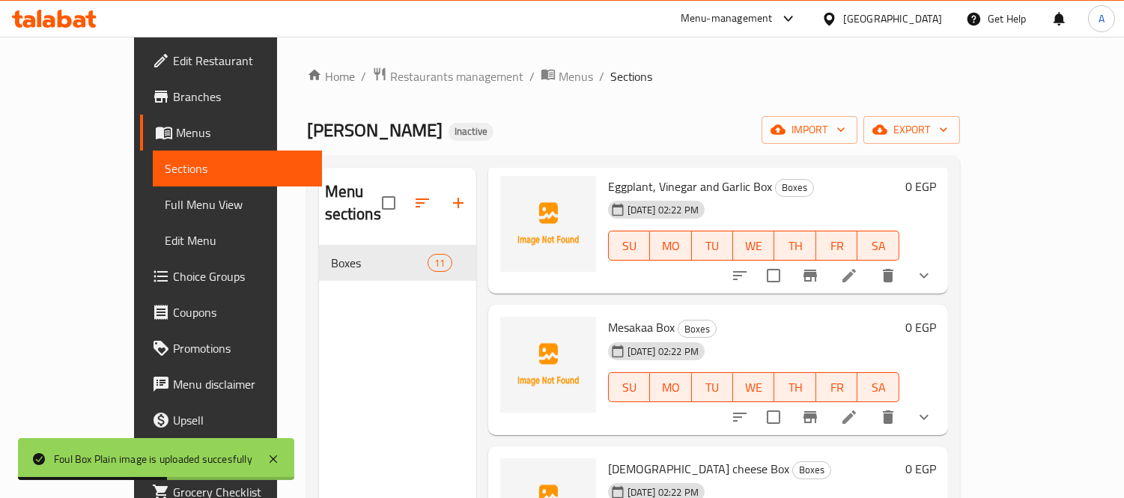
click at [619, 316] on span "Mesakaa Box" at bounding box center [641, 327] width 67 height 22
copy h6 "Mesakaa Box"
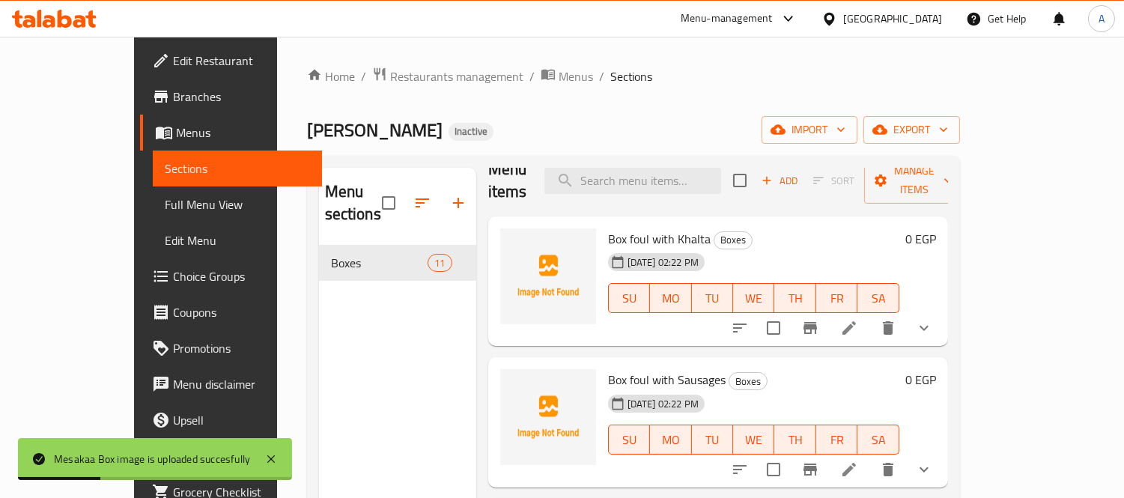
scroll to position [0, 0]
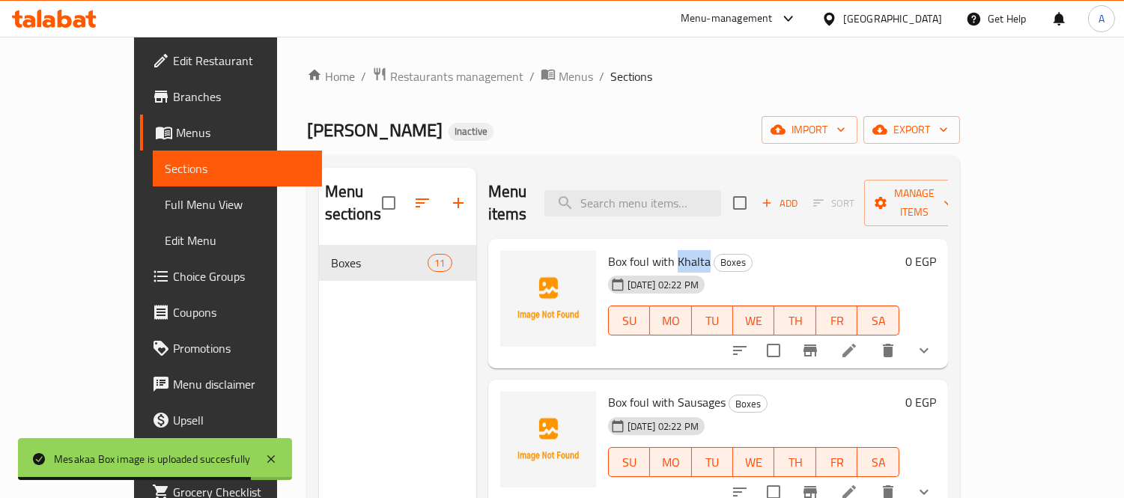
drag, startPoint x: 642, startPoint y: 236, endPoint x: 674, endPoint y: 237, distance: 32.2
click at [674, 250] on span "Box foul with Khalta" at bounding box center [659, 261] width 103 height 22
copy span "Khalta"
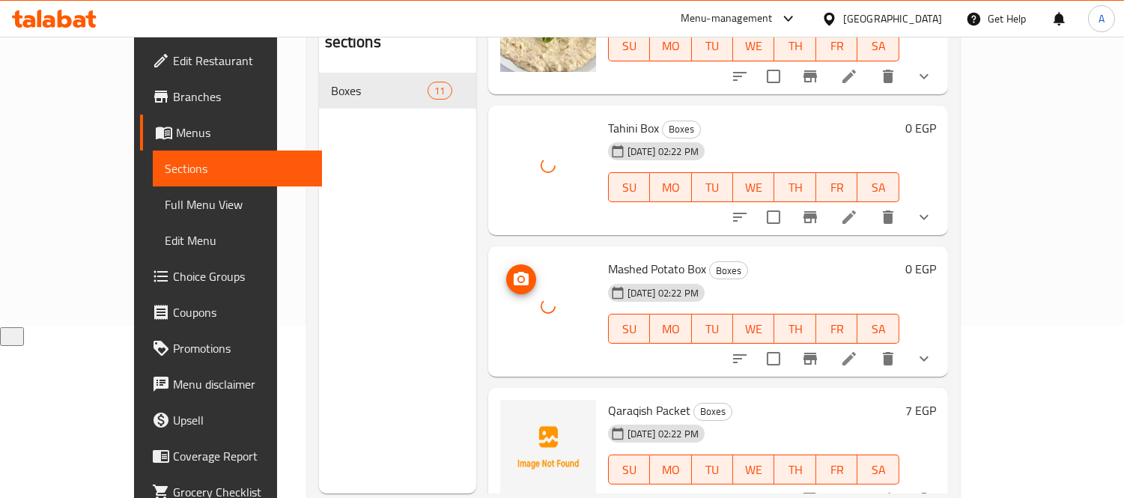
scroll to position [210, 0]
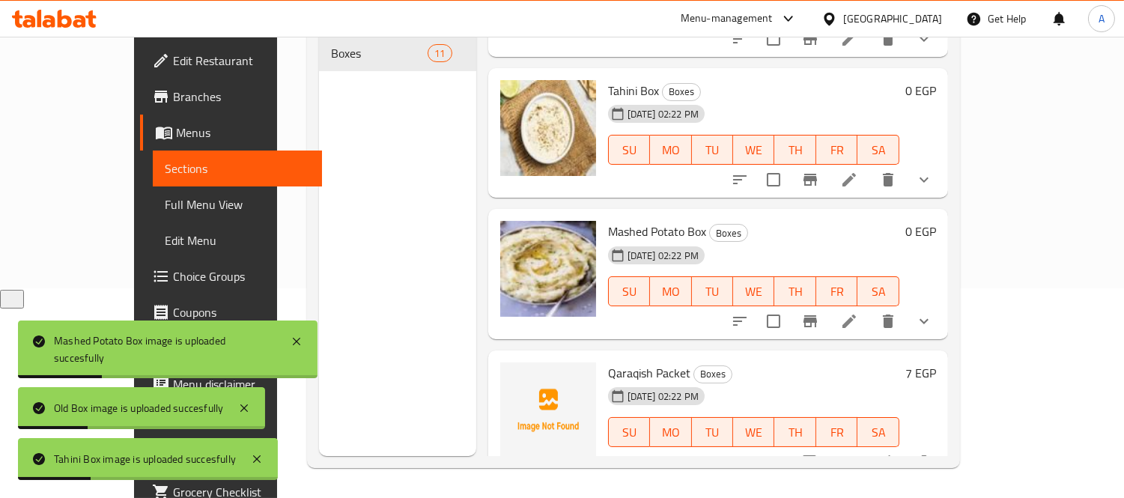
click at [416, 220] on div "Menu sections Boxes 11" at bounding box center [397, 207] width 157 height 498
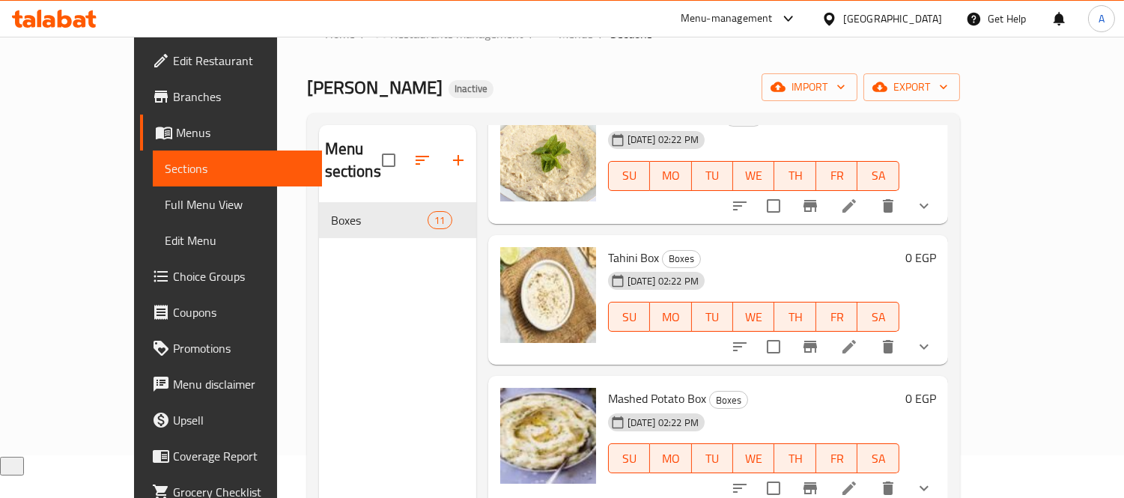
scroll to position [0, 0]
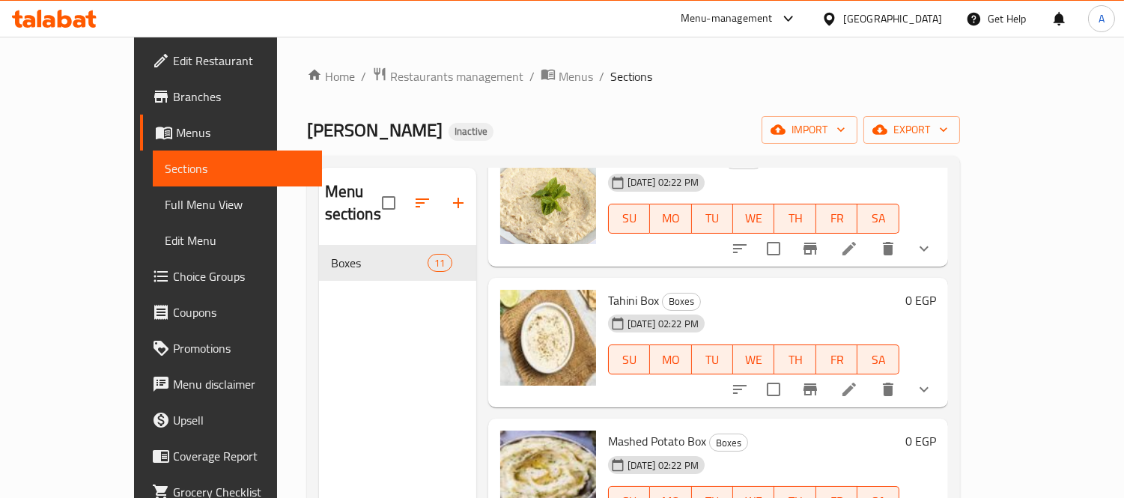
click at [165, 212] on span "Full Menu View" at bounding box center [237, 204] width 145 height 18
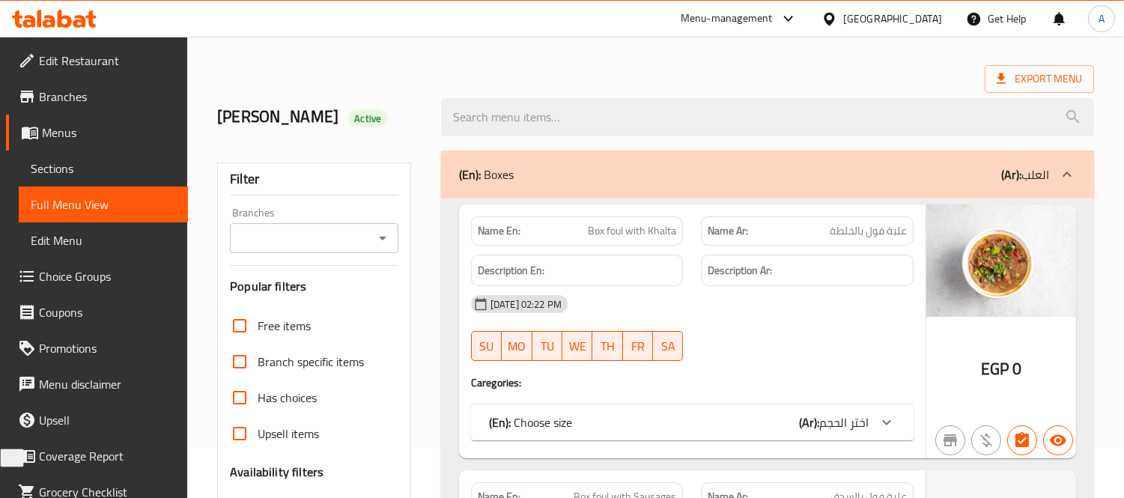
scroll to position [249, 0]
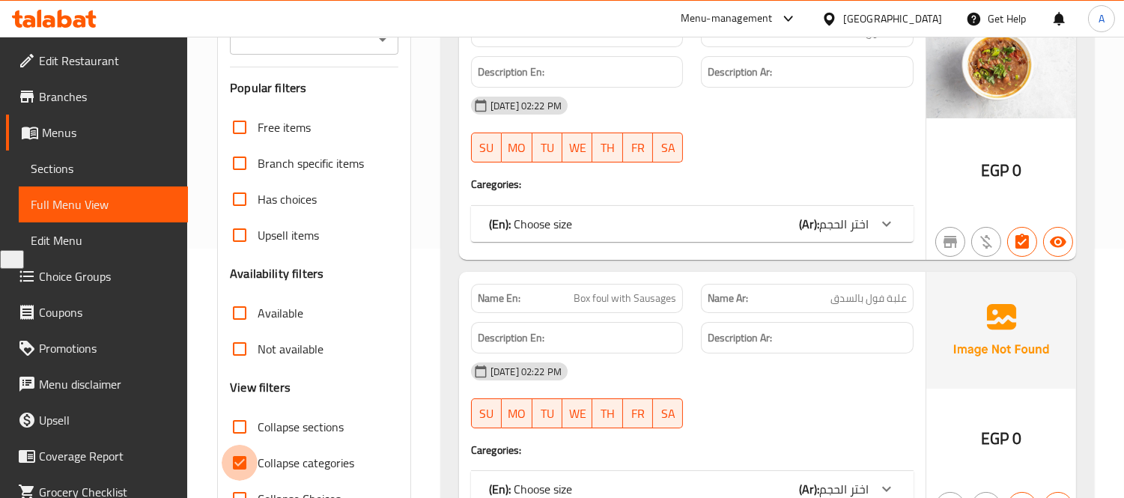
click at [241, 454] on input "Collapse categories" at bounding box center [240, 463] width 36 height 36
checkbox input "false"
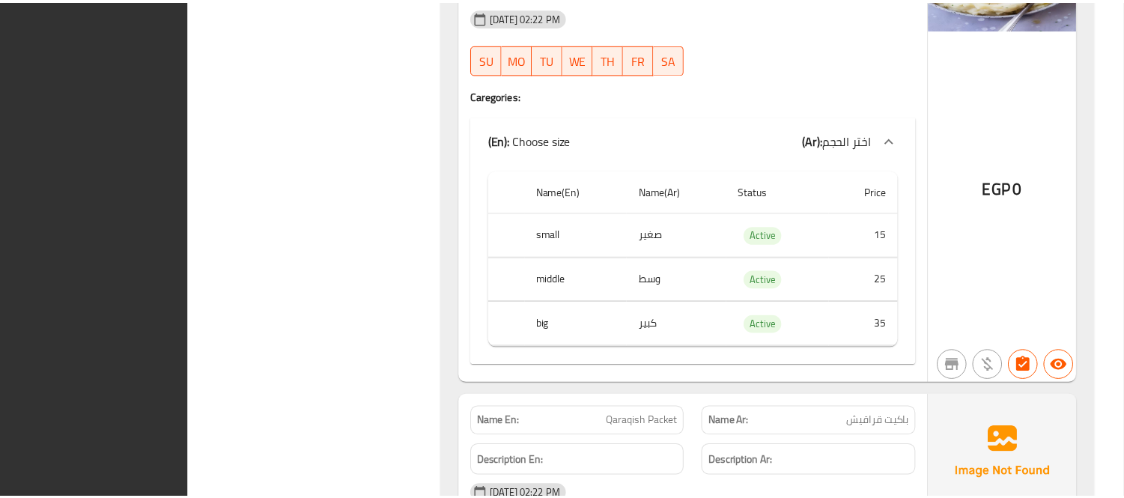
scroll to position [4636, 0]
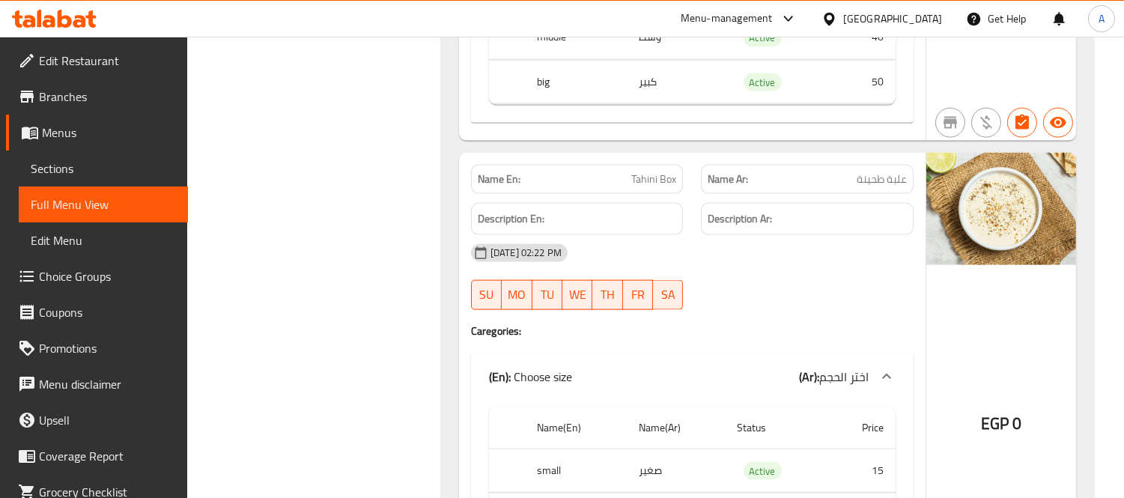
scroll to position [3804, 0]
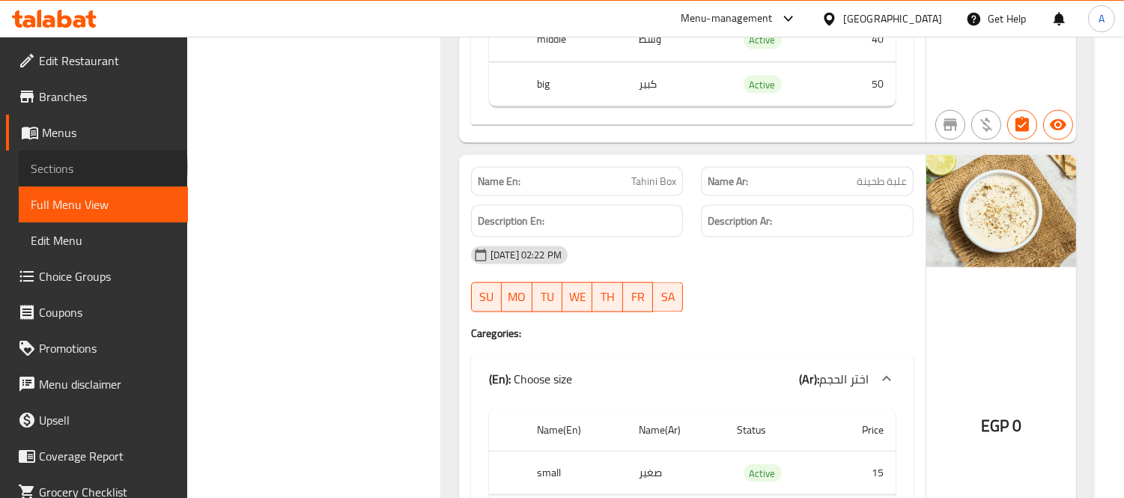
click at [102, 167] on span "Sections" at bounding box center [103, 168] width 145 height 18
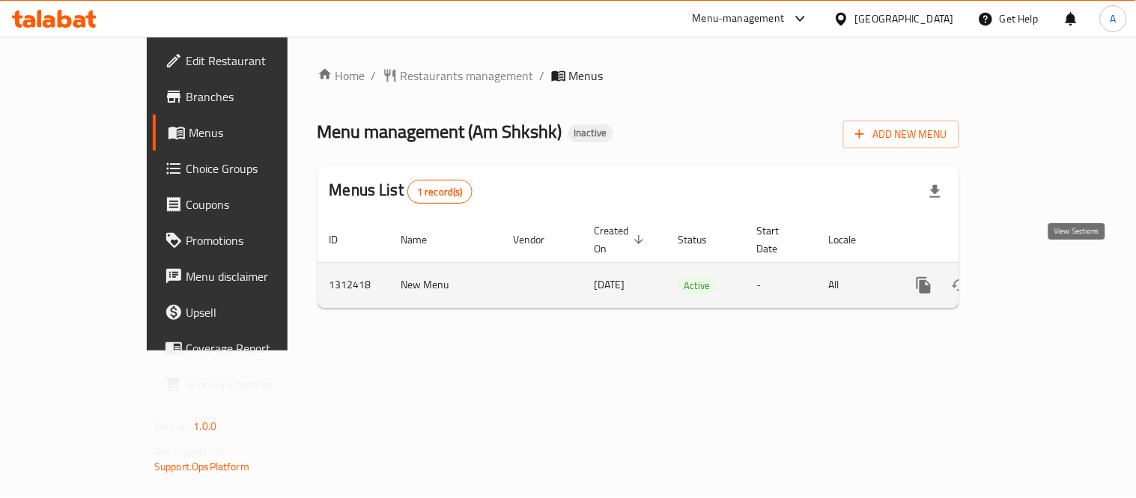
click at [1040, 276] on icon "enhanced table" at bounding box center [1032, 285] width 18 height 18
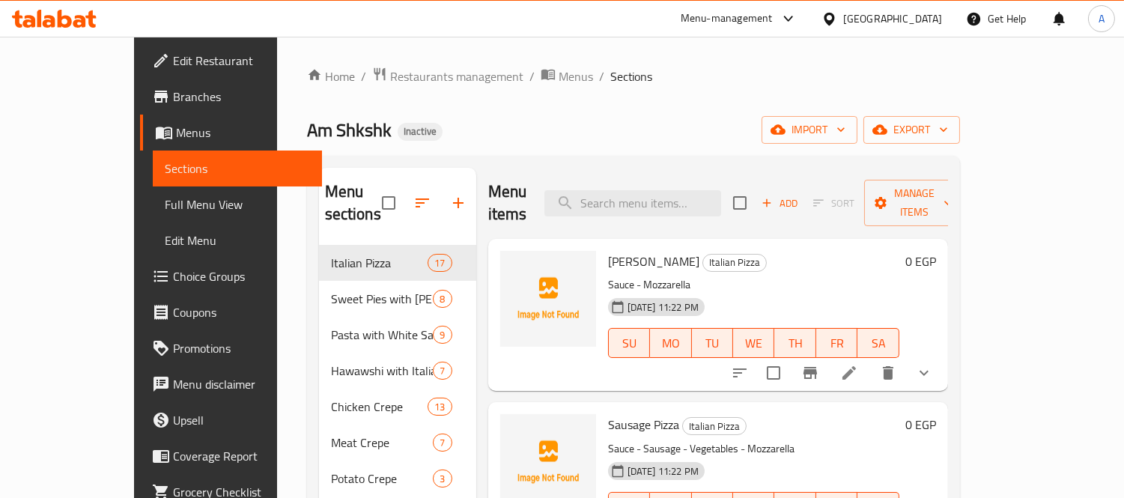
click at [165, 201] on span "Full Menu View" at bounding box center [237, 204] width 145 height 18
click at [165, 212] on span "Full Menu View" at bounding box center [237, 204] width 145 height 18
click at [165, 198] on span "Full Menu View" at bounding box center [237, 204] width 145 height 18
click at [165, 199] on span "Full Menu View" at bounding box center [237, 204] width 145 height 18
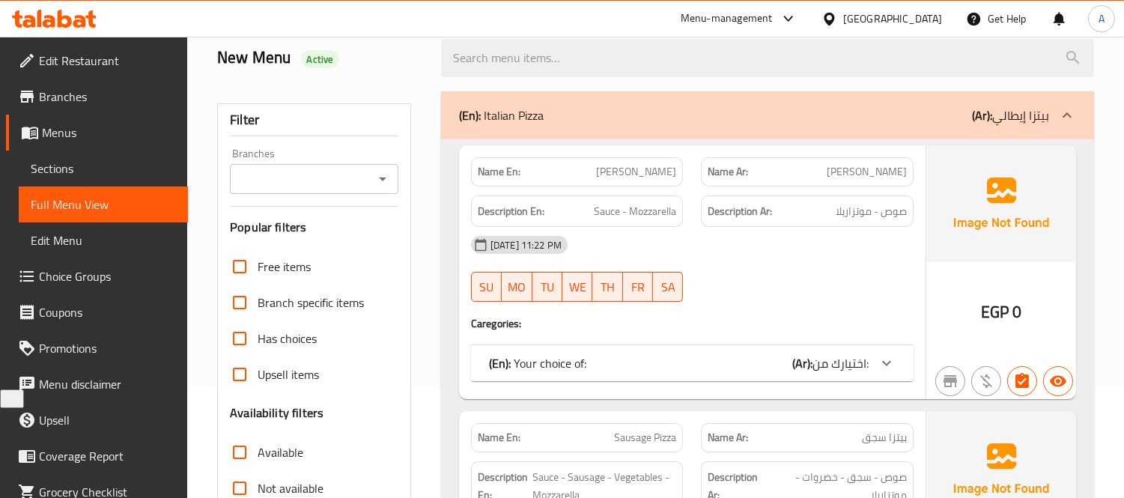
scroll to position [332, 0]
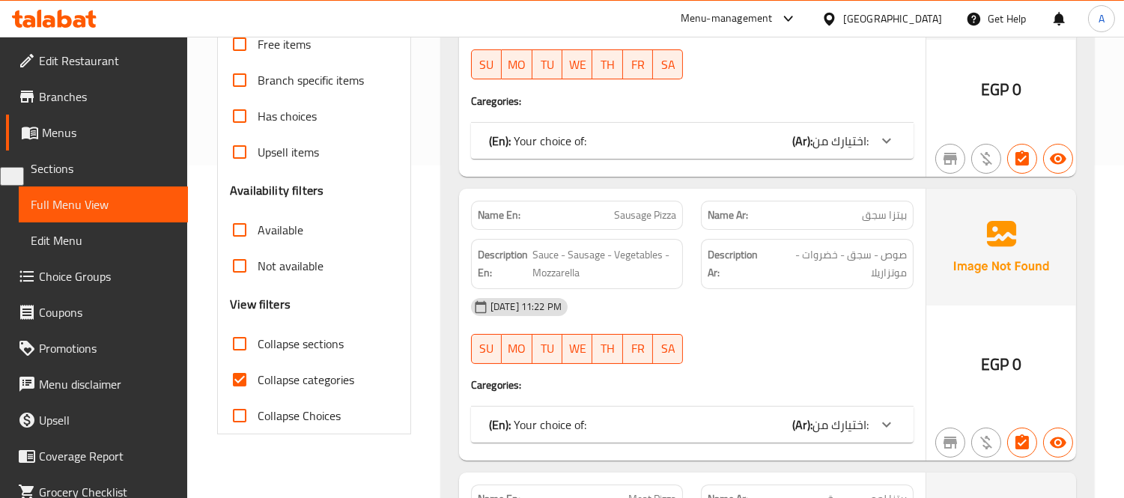
click at [240, 385] on input "Collapse categories" at bounding box center [240, 380] width 36 height 36
checkbox input "false"
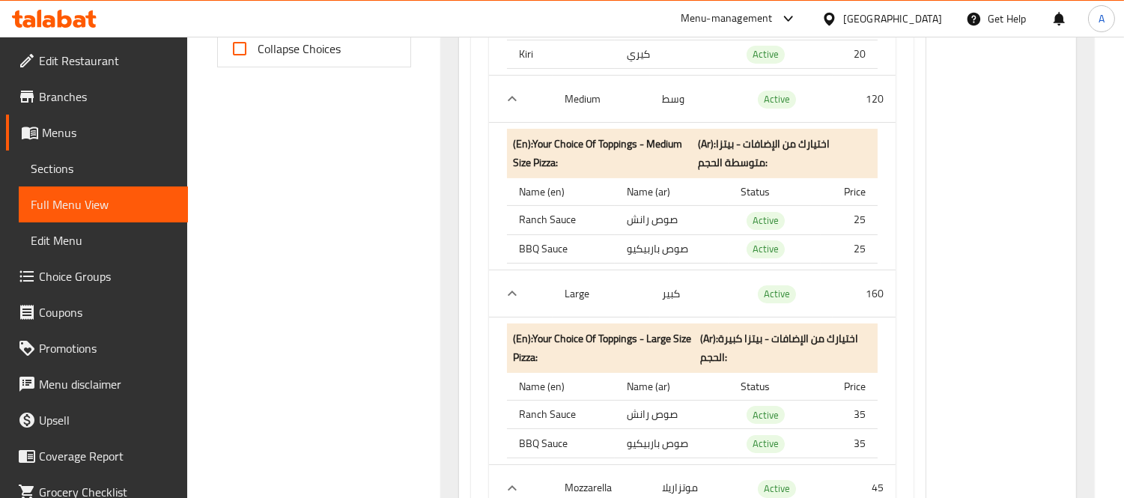
scroll to position [415, 0]
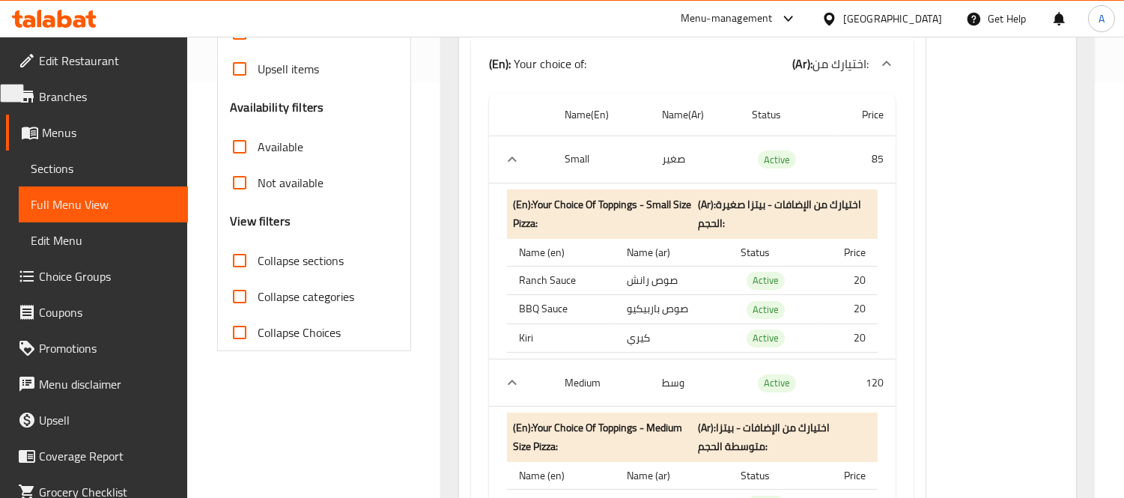
click at [234, 249] on input "Collapse sections" at bounding box center [240, 261] width 36 height 36
checkbox input "true"
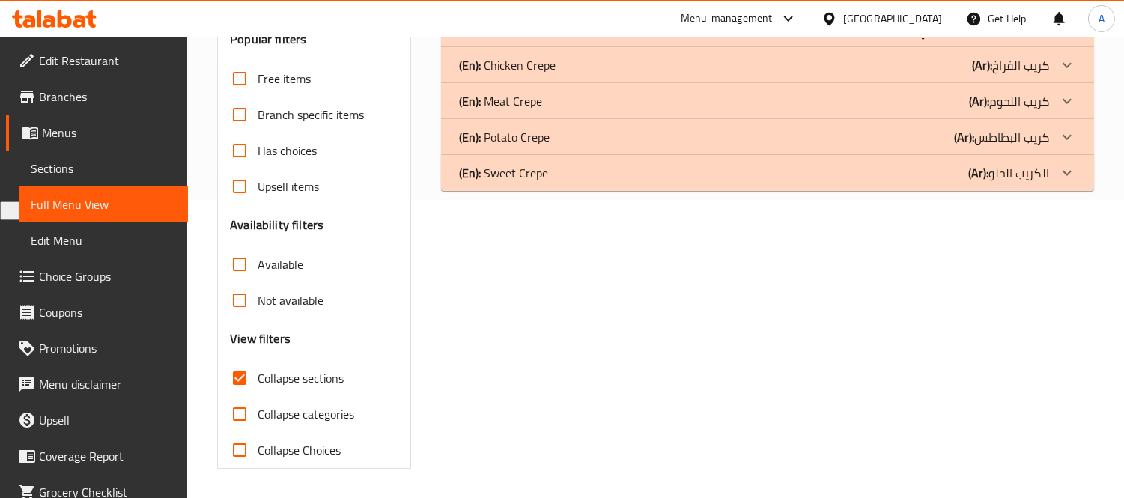
scroll to position [49, 0]
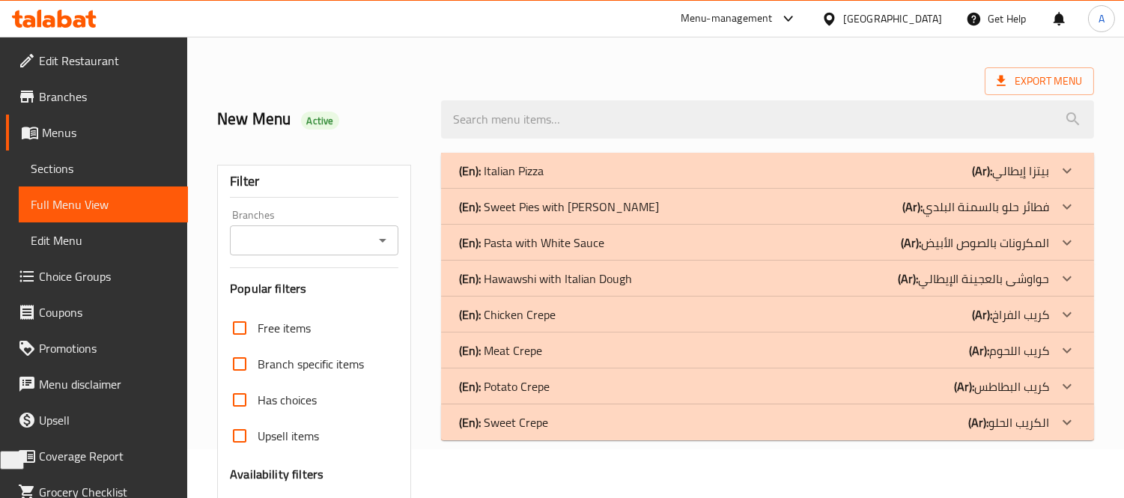
click at [798, 210] on div "(En): Sweet Pies with [PERSON_NAME] (Ar): فطائر حلو بالسمنة البلدي" at bounding box center [754, 207] width 590 height 18
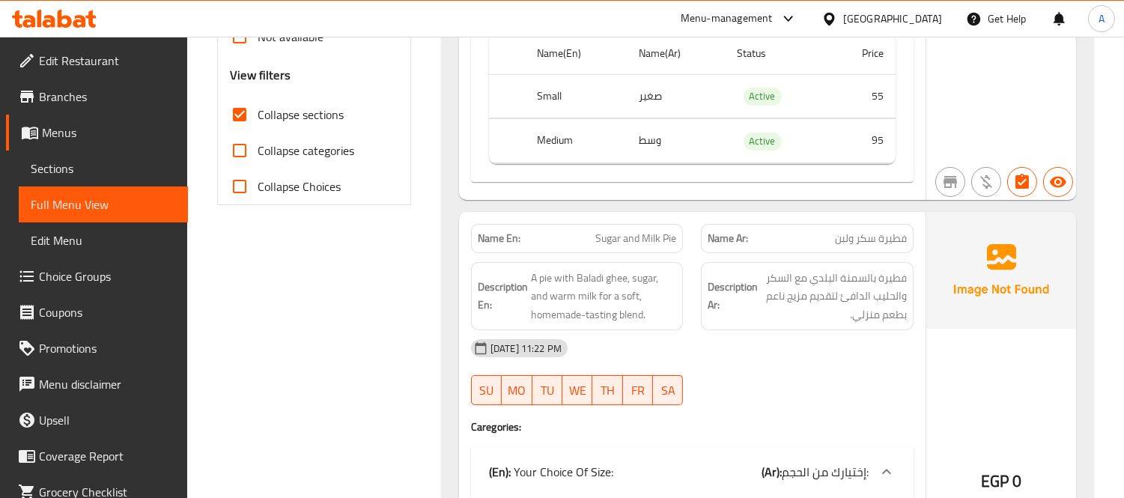
scroll to position [548, 0]
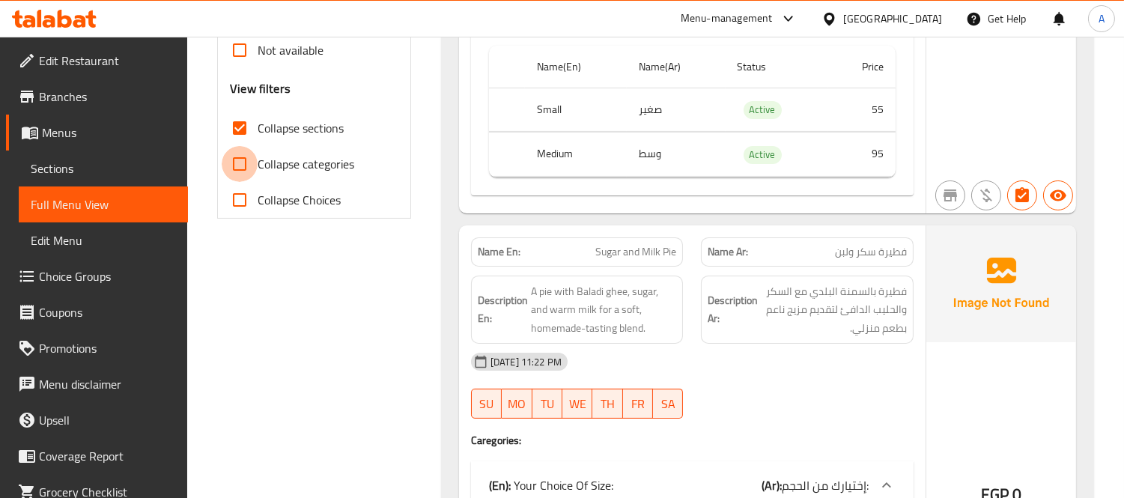
click at [249, 165] on input "Collapse categories" at bounding box center [240, 164] width 36 height 36
checkbox input "true"
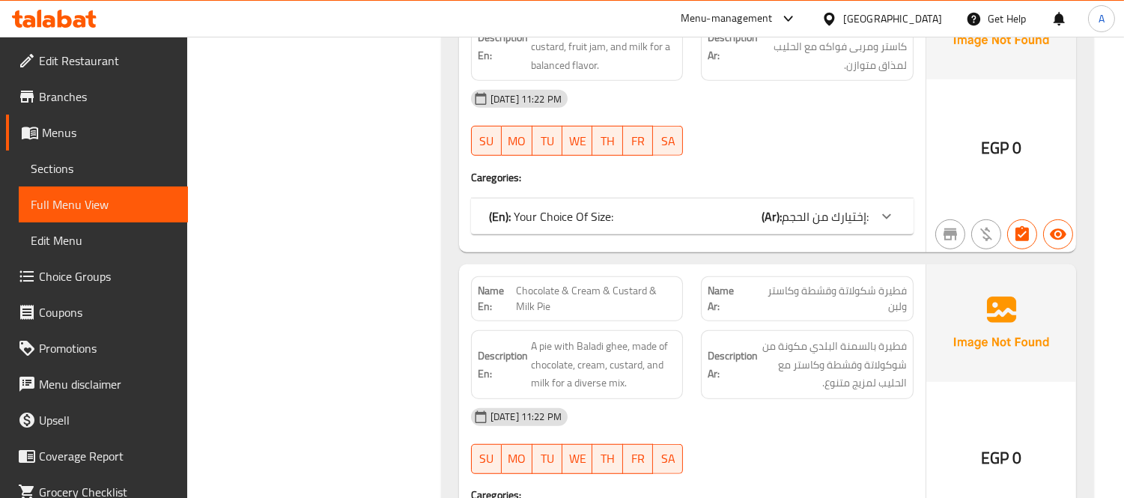
scroll to position [2045, 0]
